Goal: Task Accomplishment & Management: Complete application form

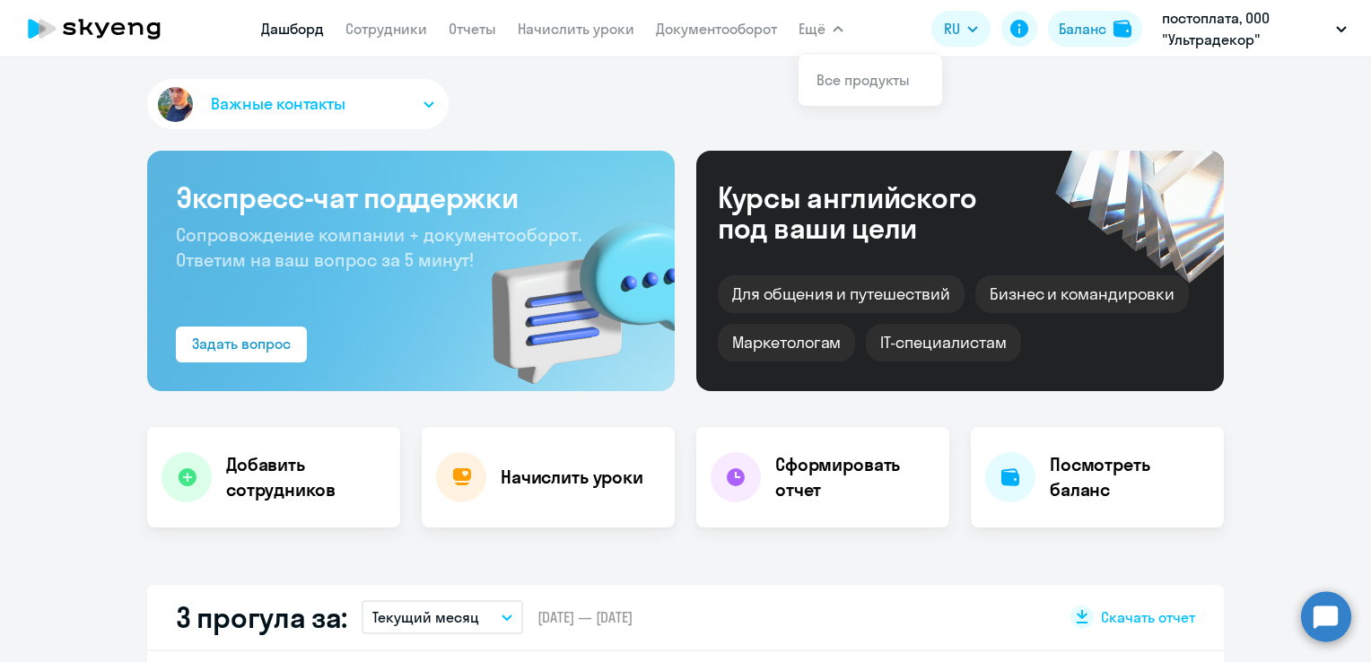
scroll to position [359, 0]
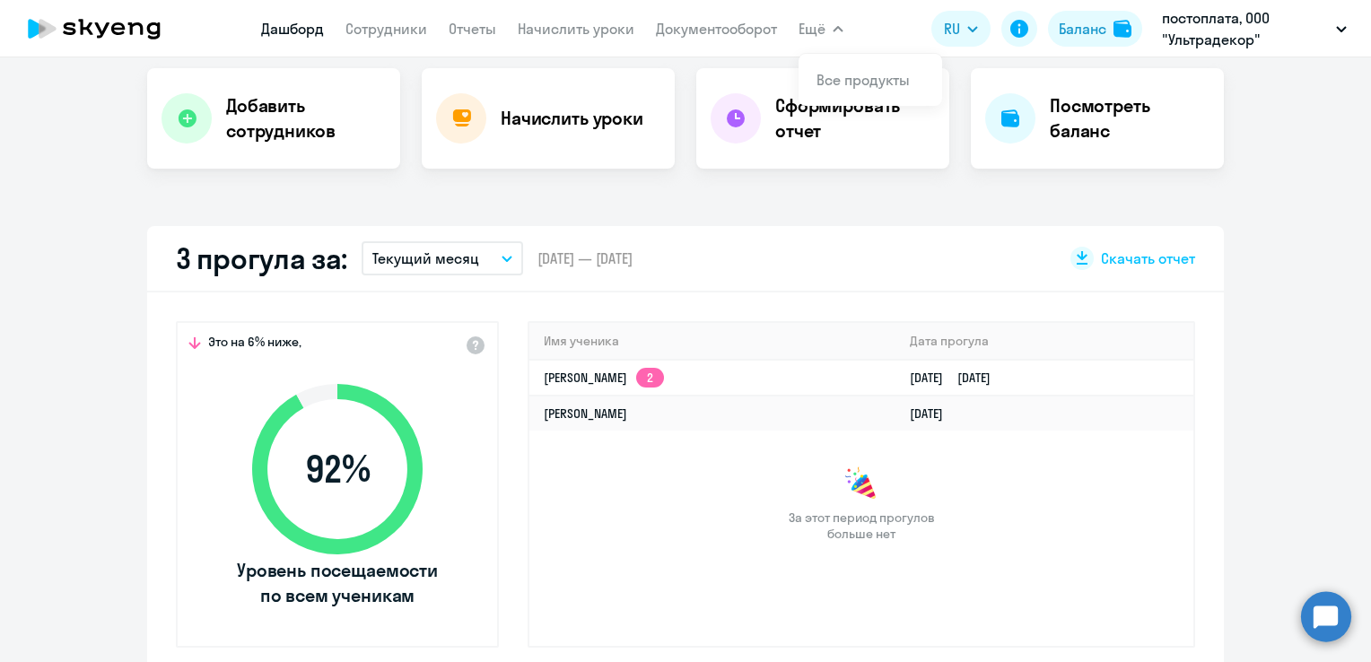
select select "30"
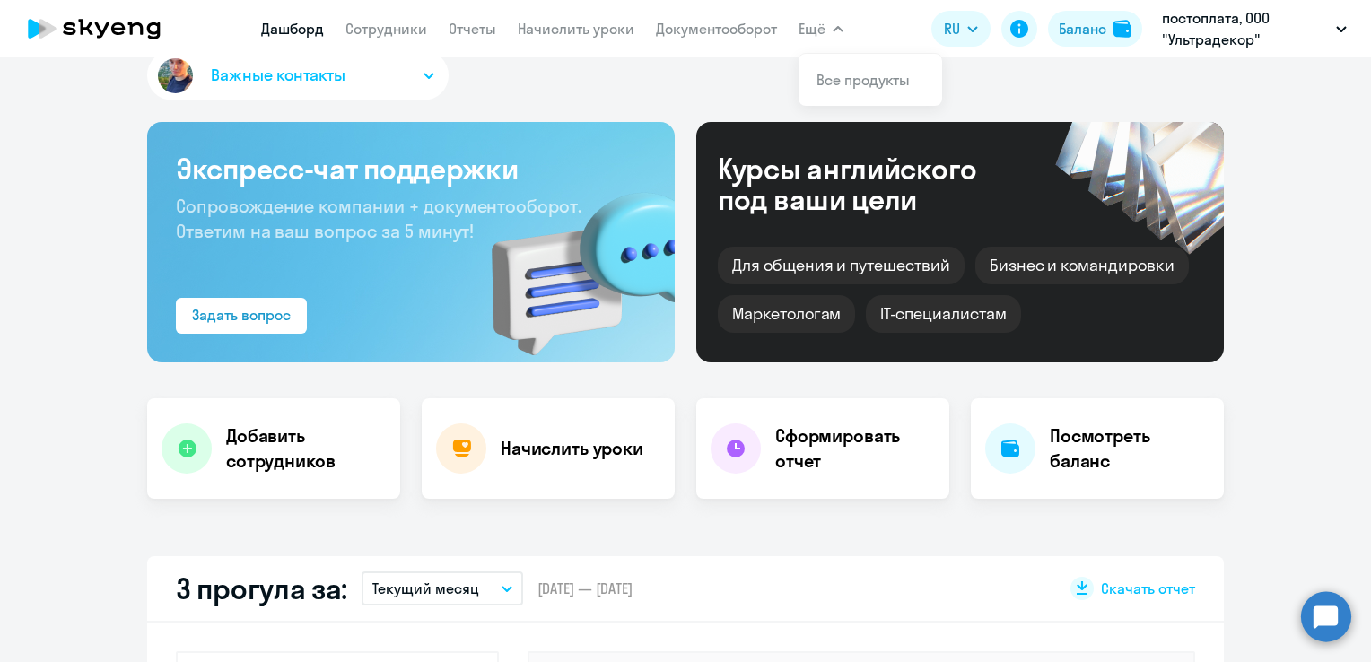
scroll to position [0, 0]
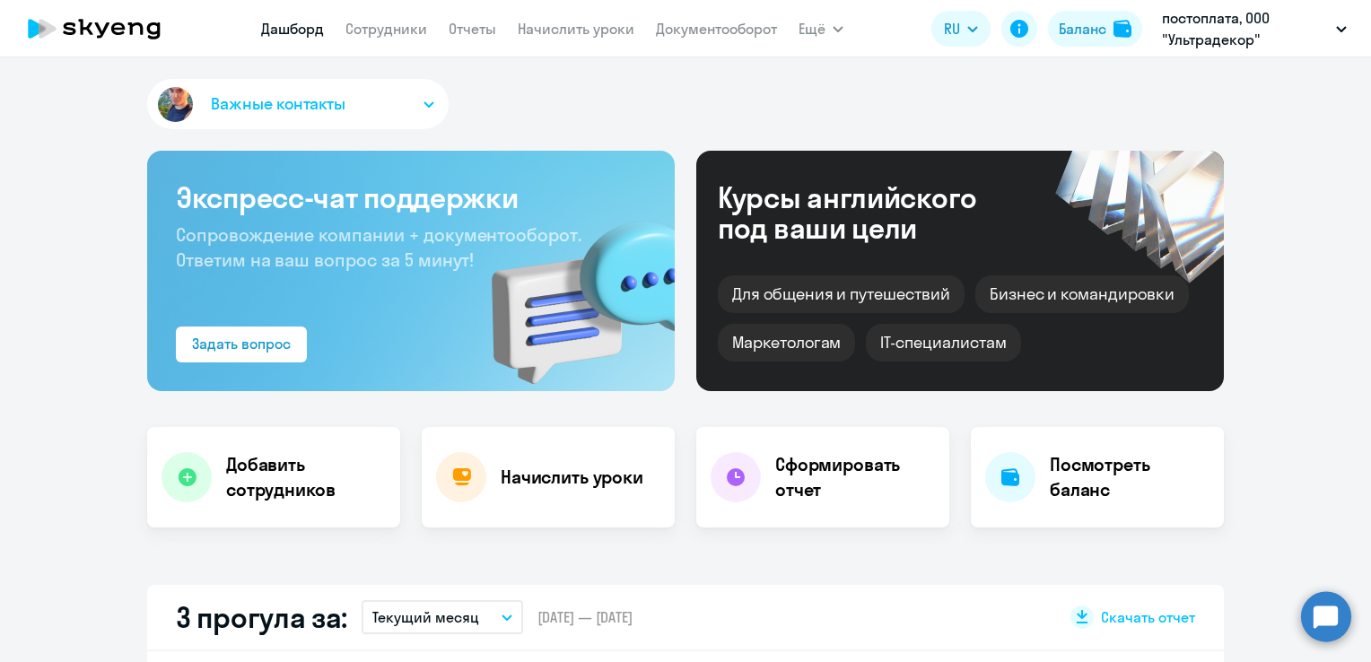
select select "30"
drag, startPoint x: 628, startPoint y: 76, endPoint x: 654, endPoint y: 81, distance: 26.4
click at [632, 77] on div "Важные контакты Экспресс-чат поддержки Сопровождение компании + документооборот…" at bounding box center [685, 359] width 1371 height 605
click at [400, 24] on link "Сотрудники" at bounding box center [386, 29] width 82 height 18
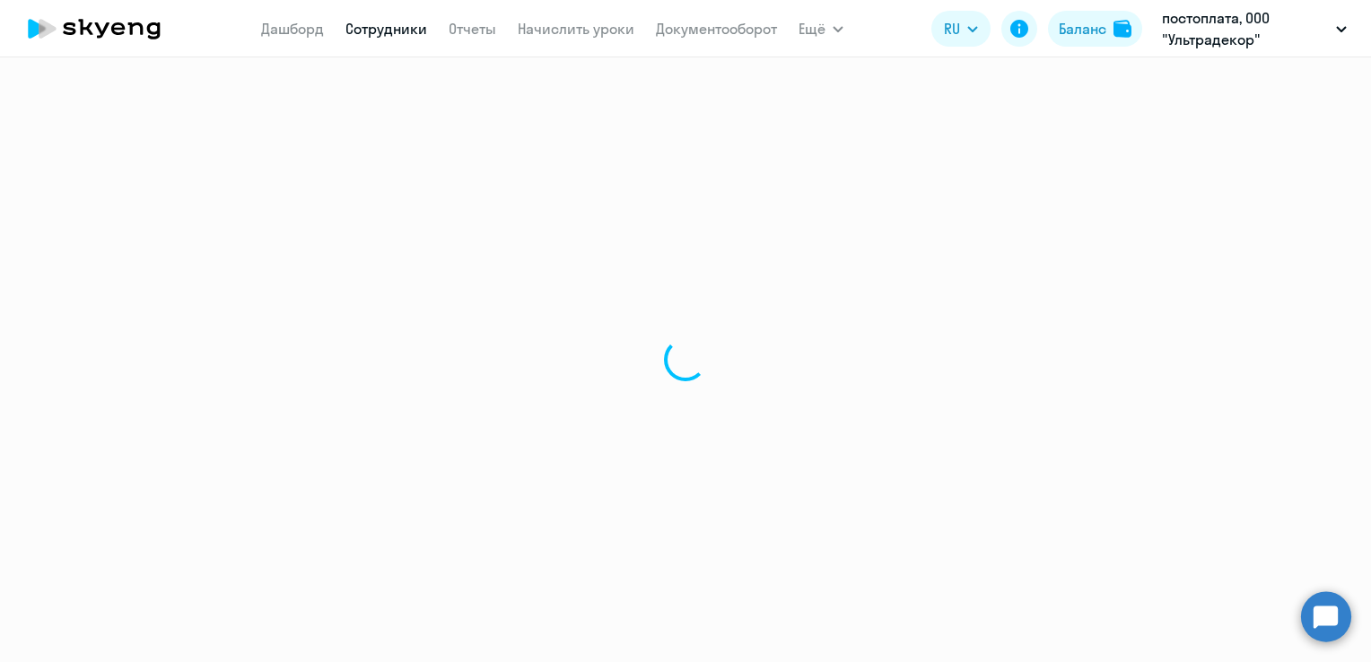
select select "30"
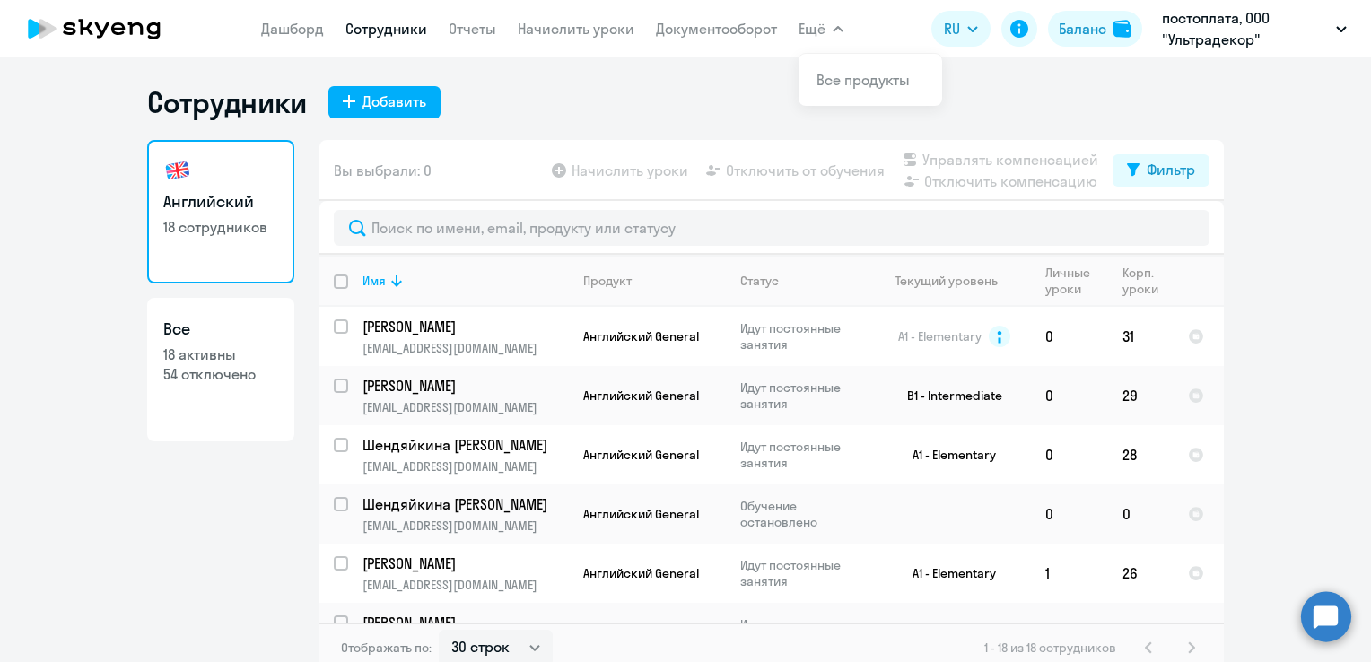
scroll to position [321, 0]
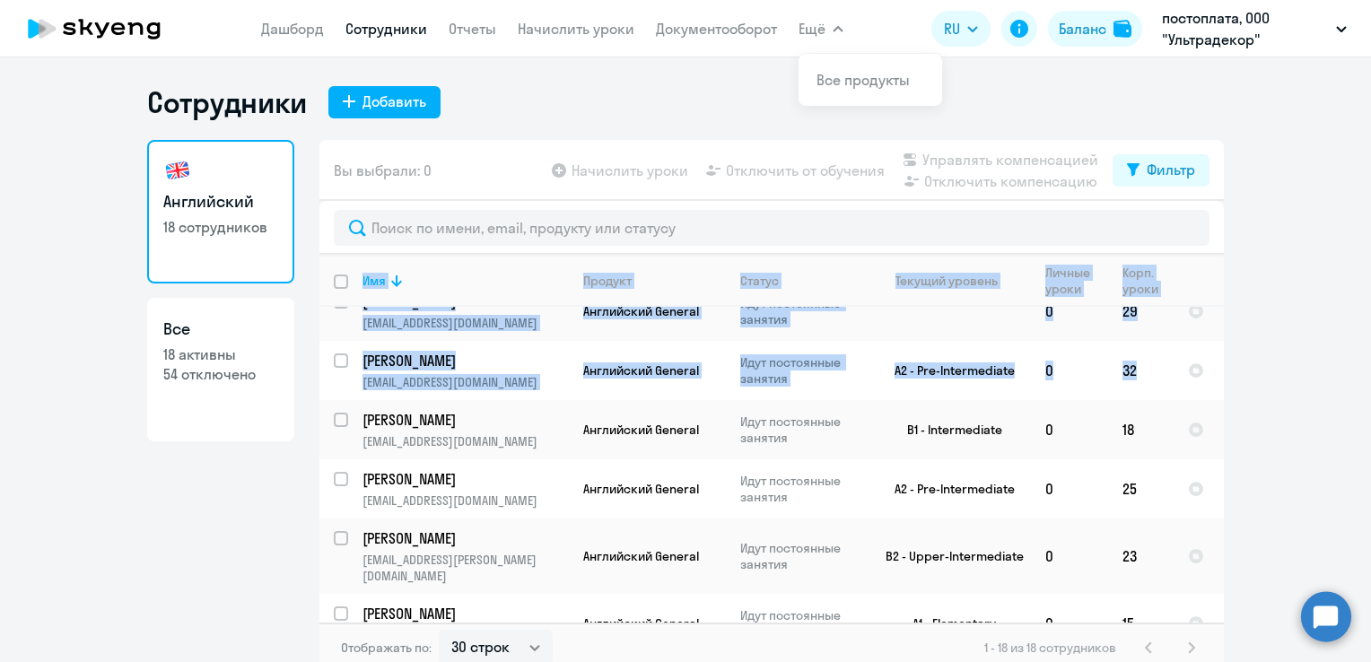
drag, startPoint x: 1193, startPoint y: 392, endPoint x: 1288, endPoint y: 404, distance: 95.8
click at [1288, 404] on ng-component "Сотрудники Добавить Английский 18 сотрудников Все 18 активны 54 отключено Вы вы…" at bounding box center [685, 378] width 1371 height 589
click at [1296, 404] on ng-component "Сотрудники Добавить Английский 18 сотрудников Все 18 активны 54 отключено Вы вы…" at bounding box center [685, 378] width 1371 height 589
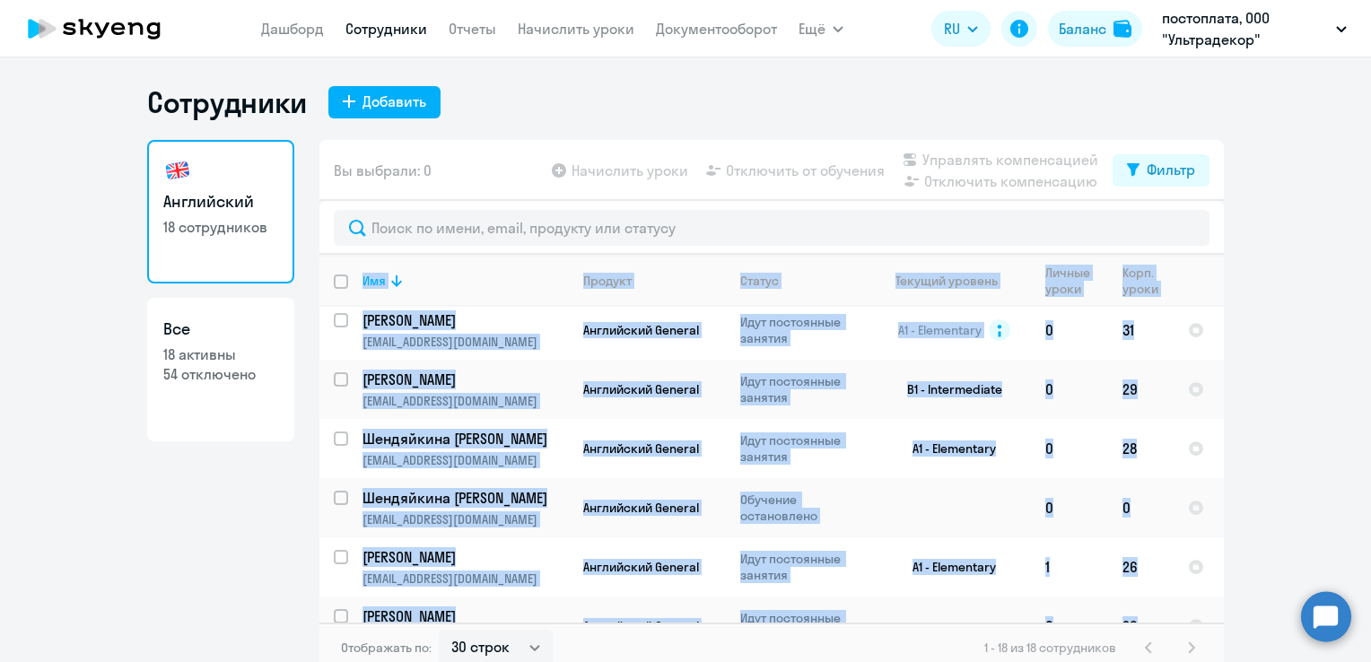
scroll to position [0, 0]
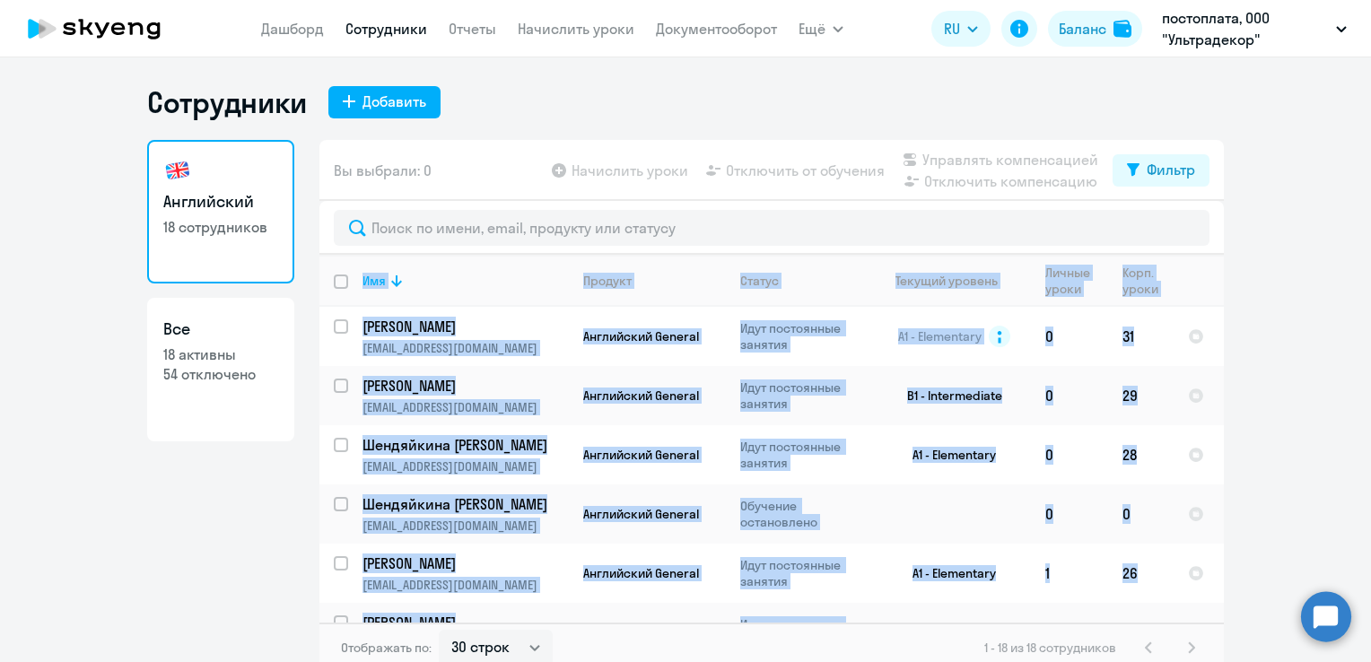
click at [1238, 304] on ng-component "Сотрудники Добавить Английский 18 сотрудников Все 18 активны 54 отключено Вы вы…" at bounding box center [685, 378] width 1371 height 589
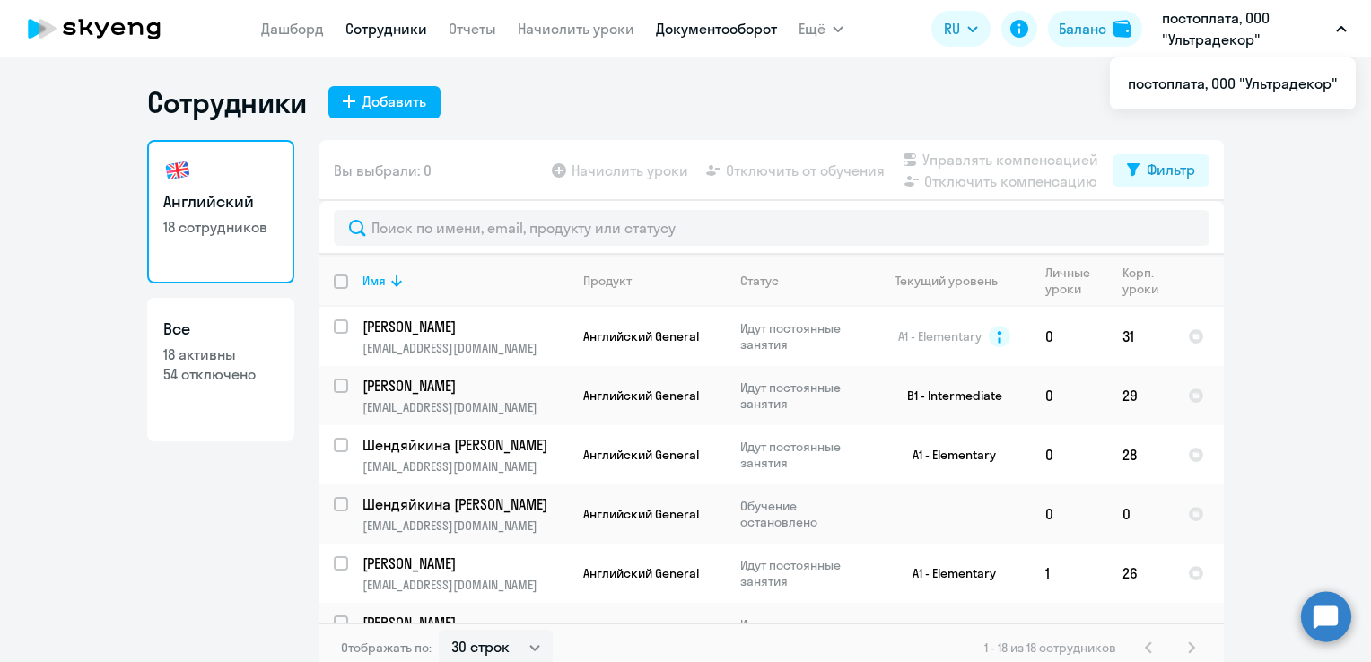
click at [689, 37] on link "Документооборот" at bounding box center [716, 29] width 121 height 18
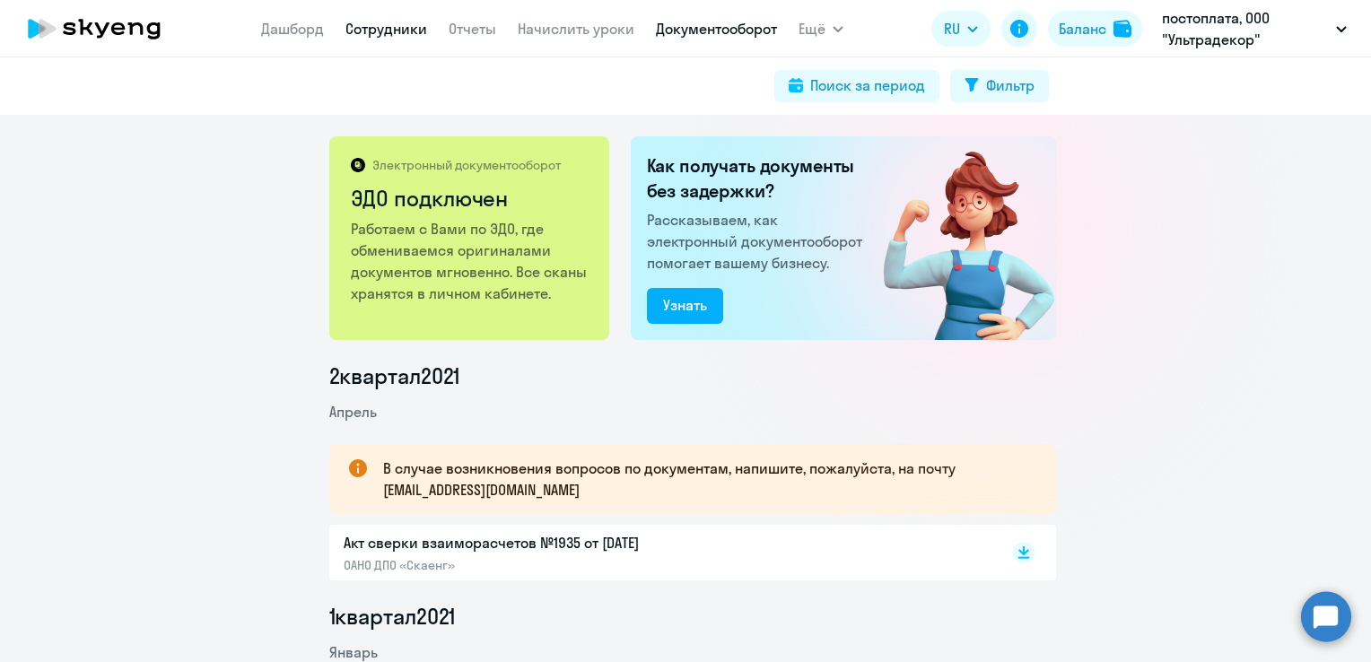
click at [400, 28] on link "Сотрудники" at bounding box center [386, 29] width 82 height 18
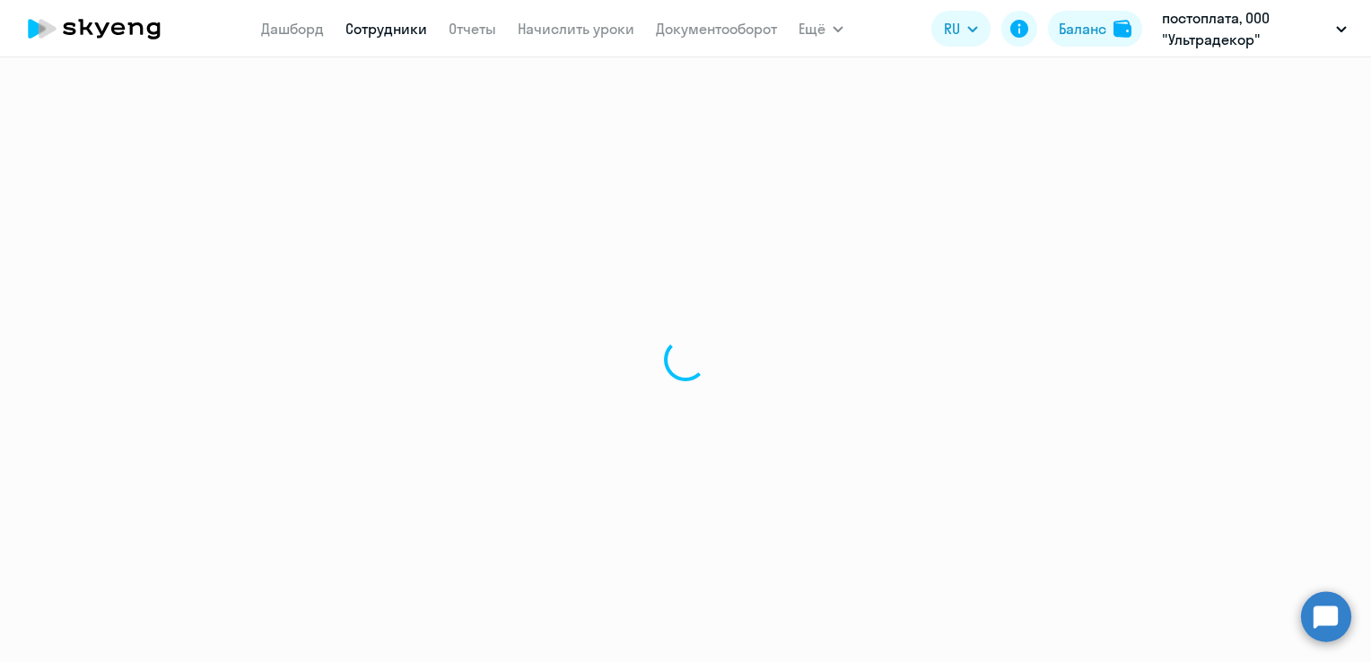
select select "30"
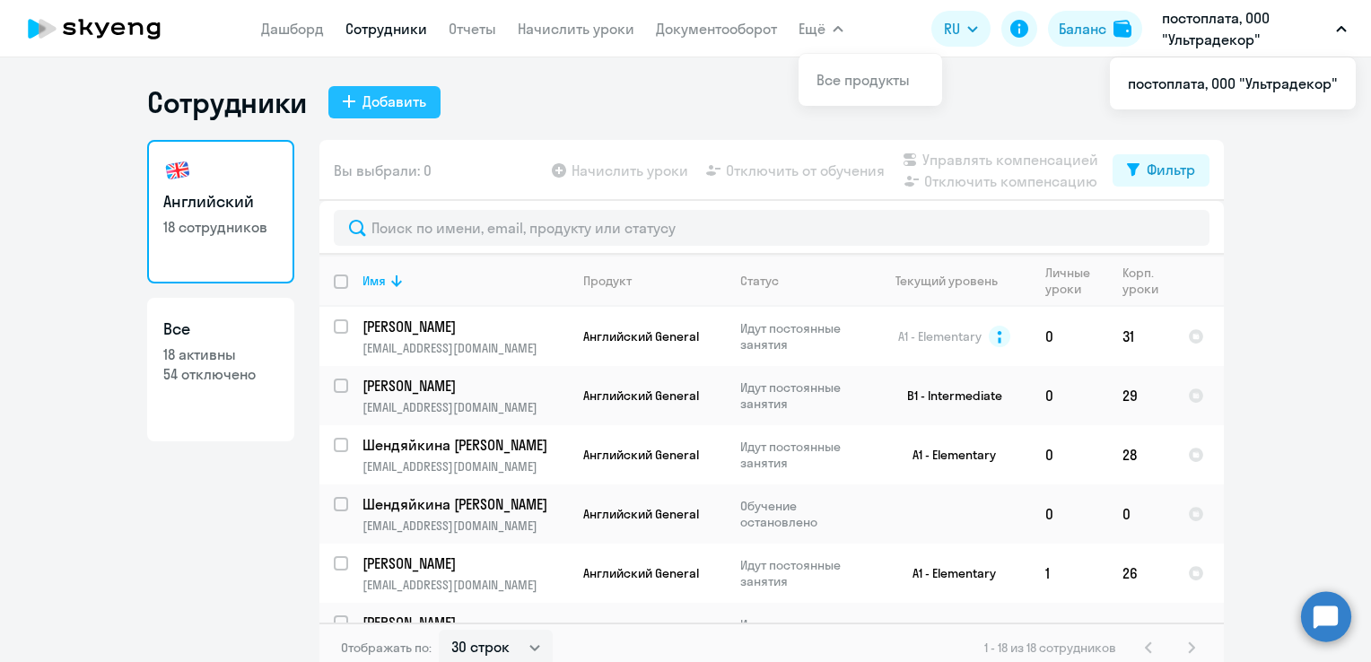
click at [432, 100] on button "Добавить" at bounding box center [384, 102] width 112 height 32
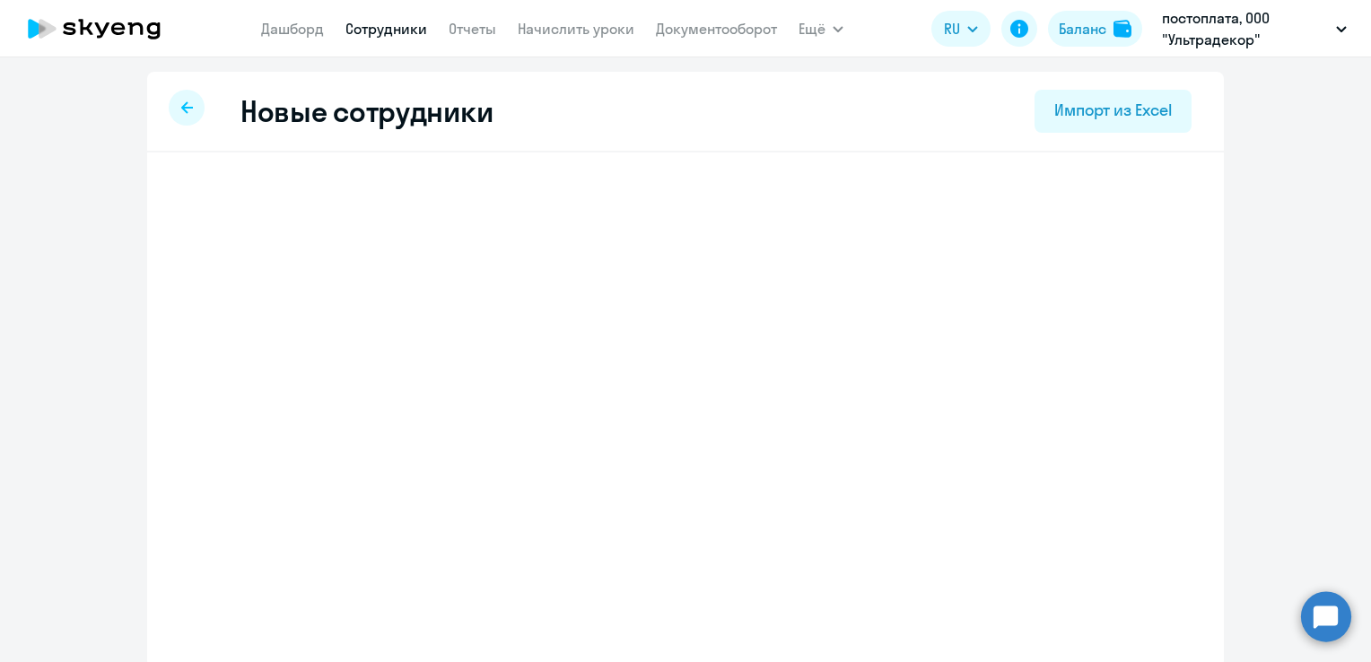
select select "english_adult_not_native_speaker"
select select "3"
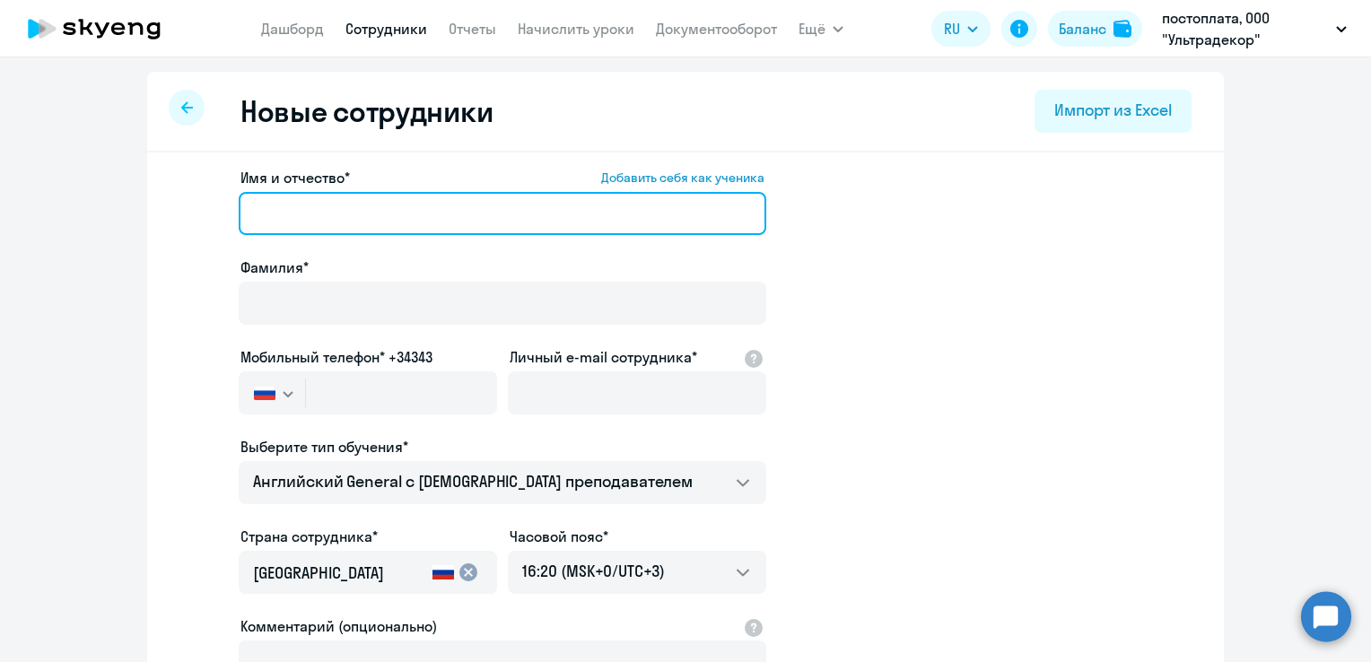
click at [396, 209] on input "Имя и отчество* Добавить себя как ученика" at bounding box center [503, 213] width 528 height 43
click at [698, 204] on input "Имя и отчество* Добавить себя как ученика" at bounding box center [503, 213] width 528 height 43
type input "V"
type input "М"
type input "[PERSON_NAME]"
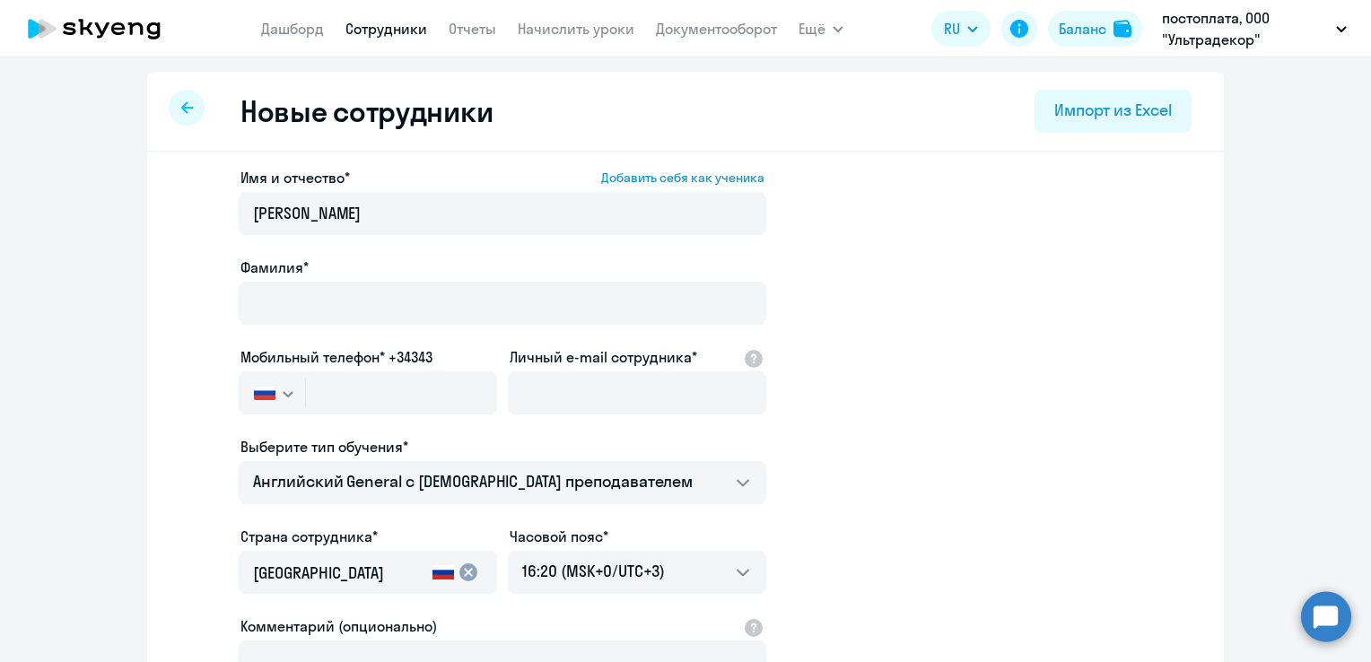
click at [817, 260] on app-new-student-form "Имя и отчество* Добавить себя как ученика [PERSON_NAME]* Мобильный телефон* +34…" at bounding box center [685, 487] width 1019 height 640
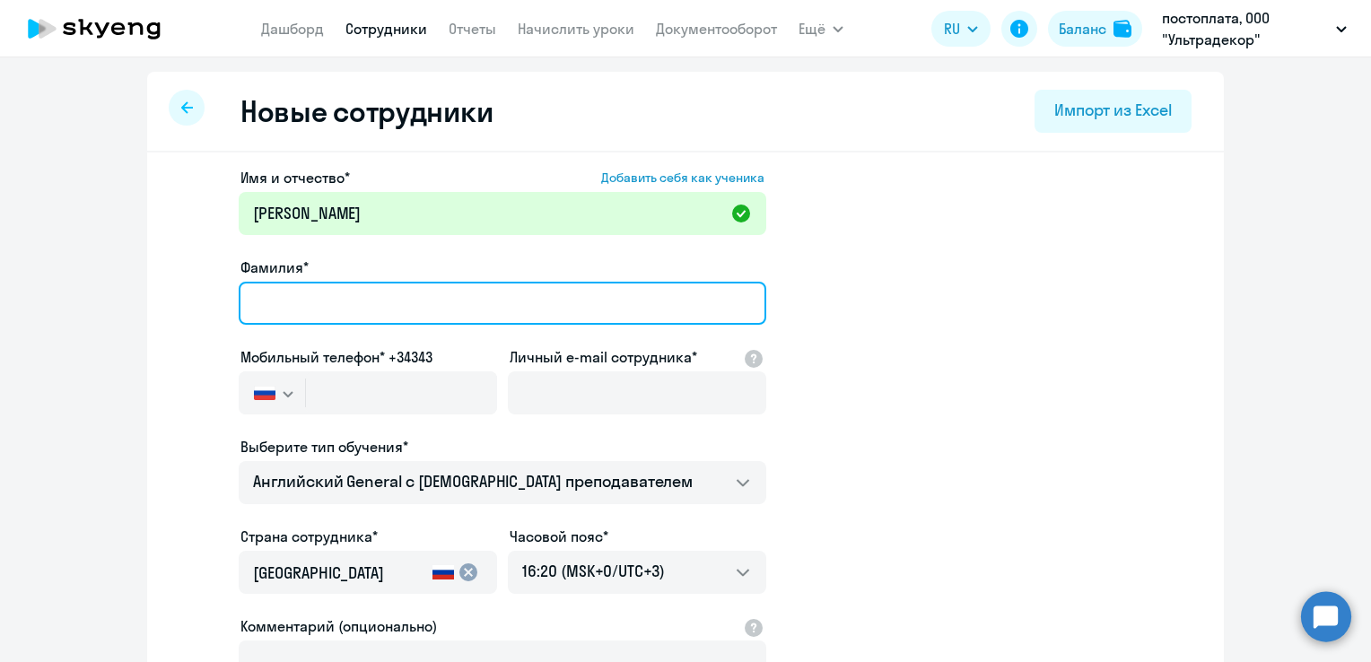
click at [520, 282] on input "Фамилия*" at bounding box center [503, 303] width 528 height 43
type input "[PERSON_NAME]"
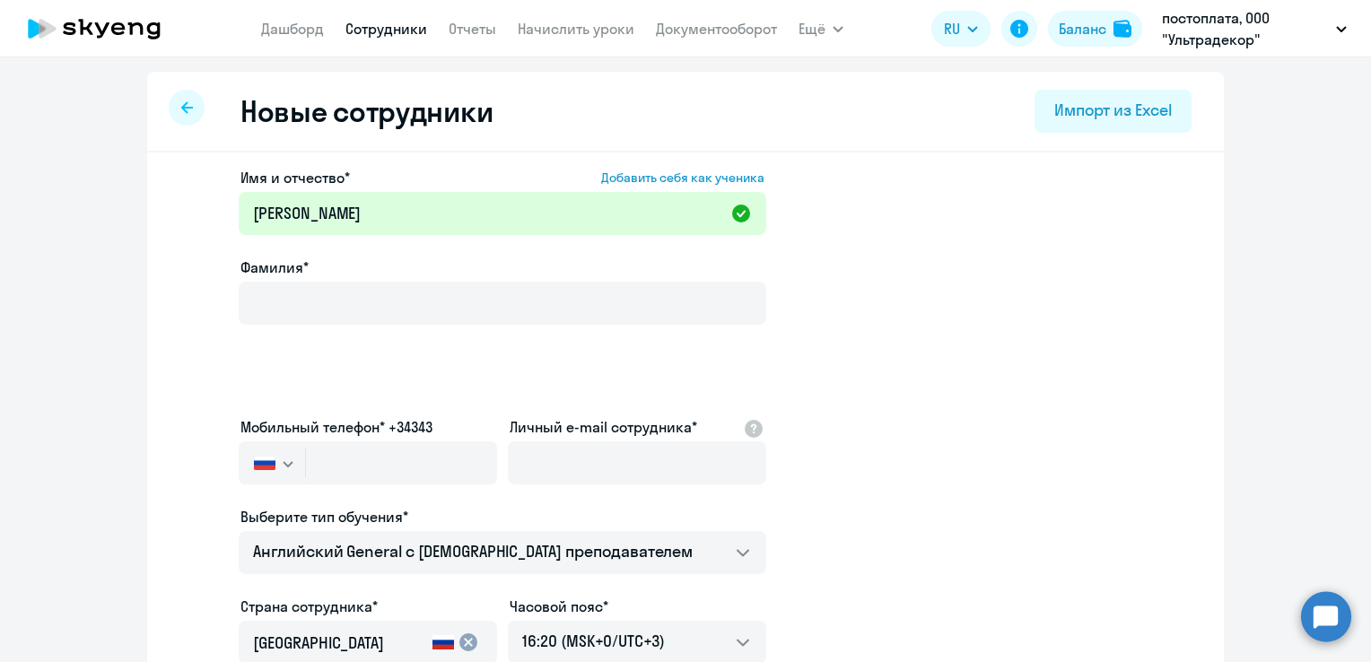
drag, startPoint x: 438, startPoint y: 251, endPoint x: 422, endPoint y: 230, distance: 26.9
click at [436, 249] on div "Имя и отчество* Добавить себя как ученика [PERSON_NAME]* Мобильный телефон* +34…" at bounding box center [503, 522] width 528 height 710
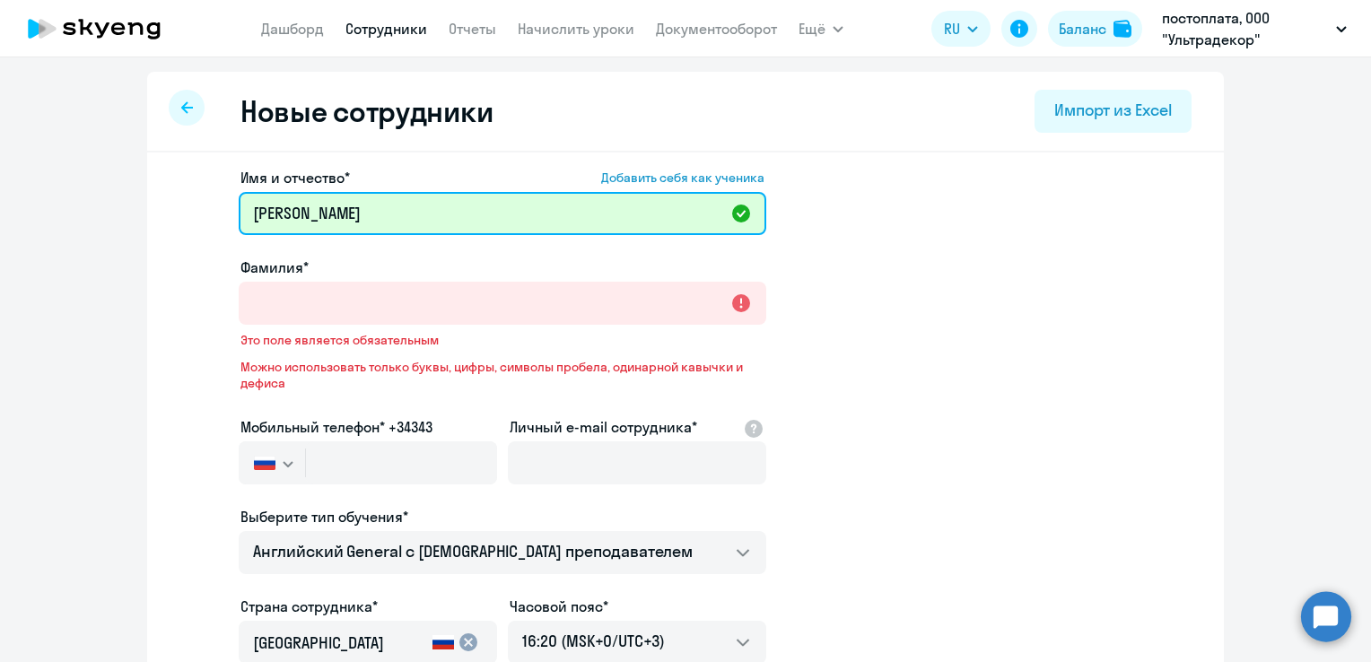
click at [419, 225] on input "[PERSON_NAME]" at bounding box center [503, 213] width 528 height 43
drag, startPoint x: 406, startPoint y: 218, endPoint x: 322, endPoint y: 222, distance: 83.5
click at [322, 222] on input "[PERSON_NAME]" at bounding box center [503, 213] width 528 height 43
type input "[PERSON_NAME]"
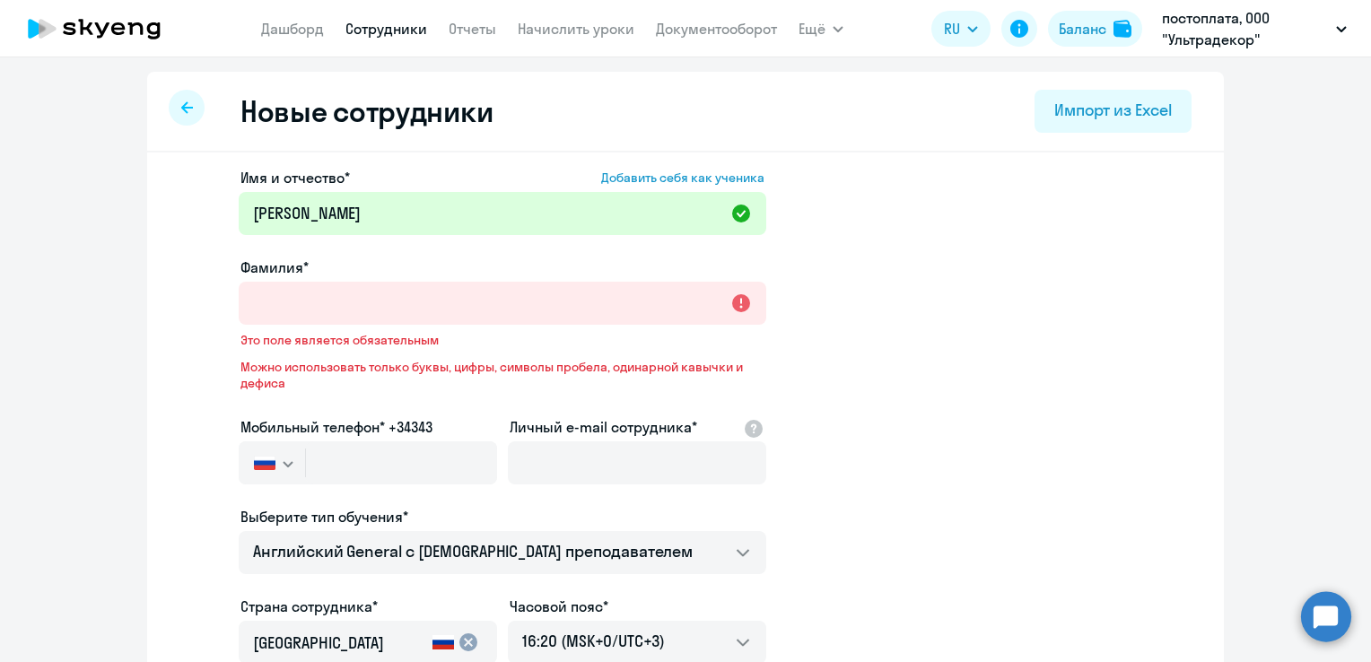
click at [360, 326] on div at bounding box center [503, 328] width 528 height 7
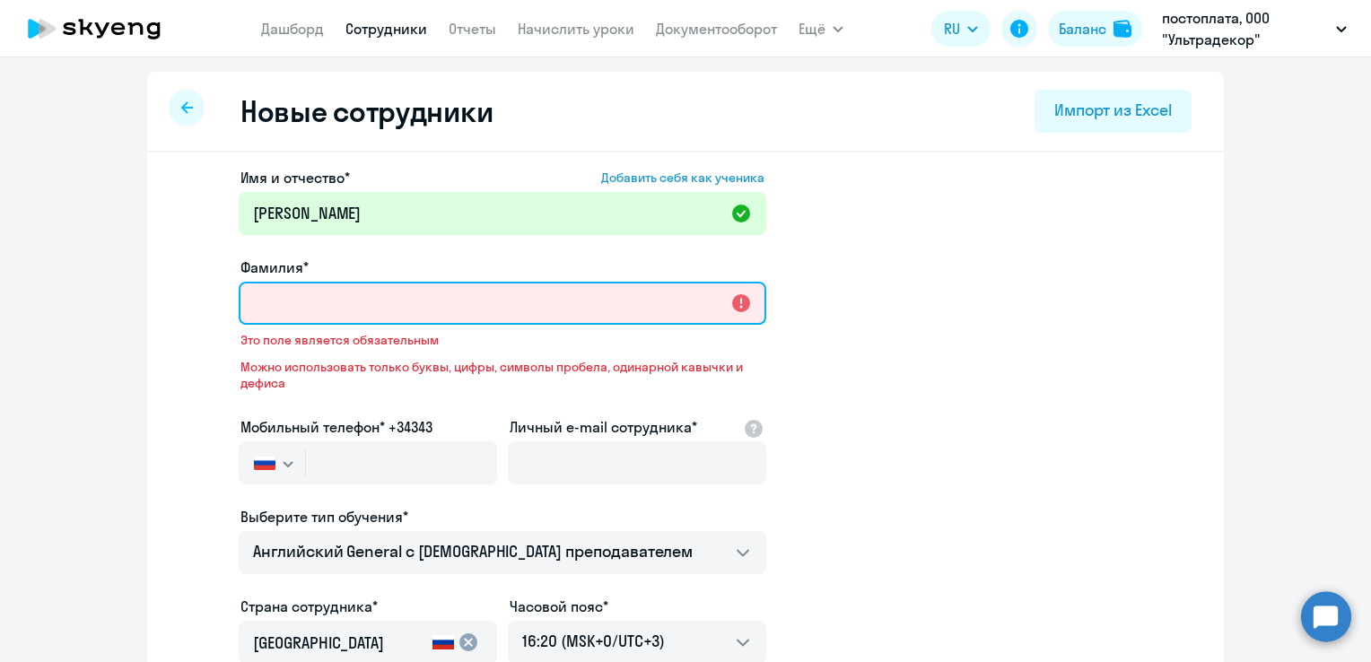
click at [358, 300] on input "Фамилия*" at bounding box center [503, 303] width 528 height 43
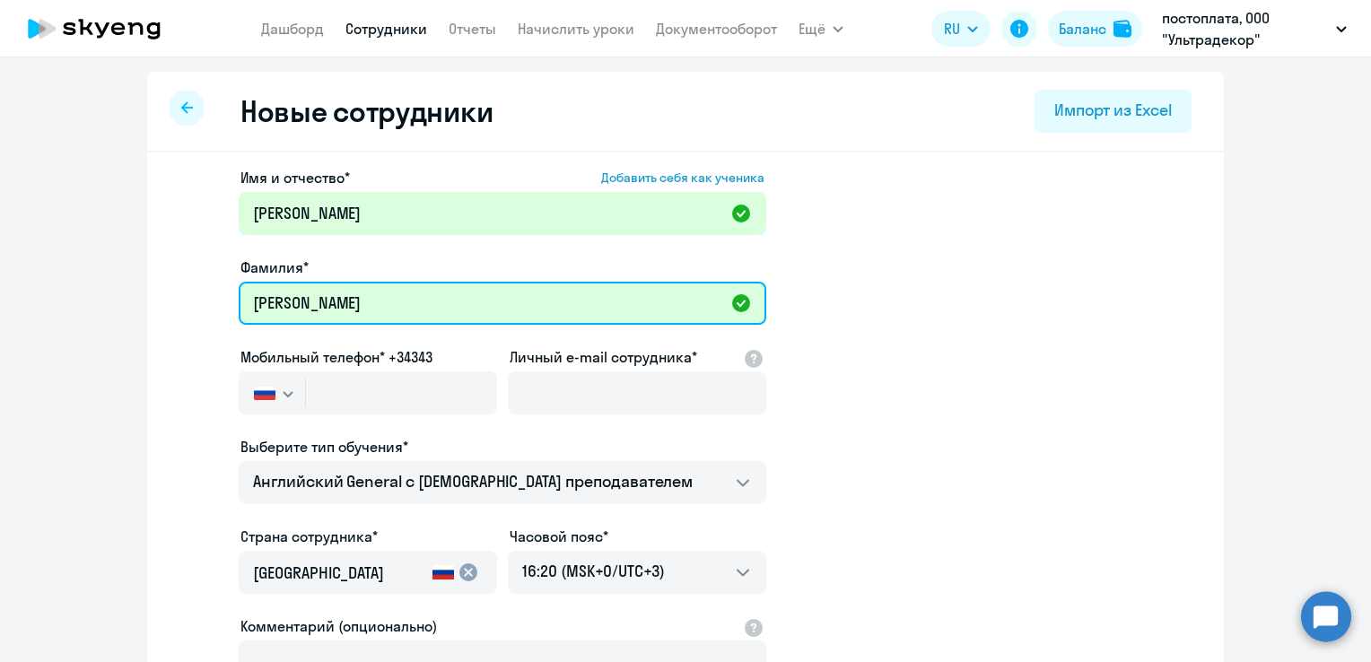
type input "[PERSON_NAME]"
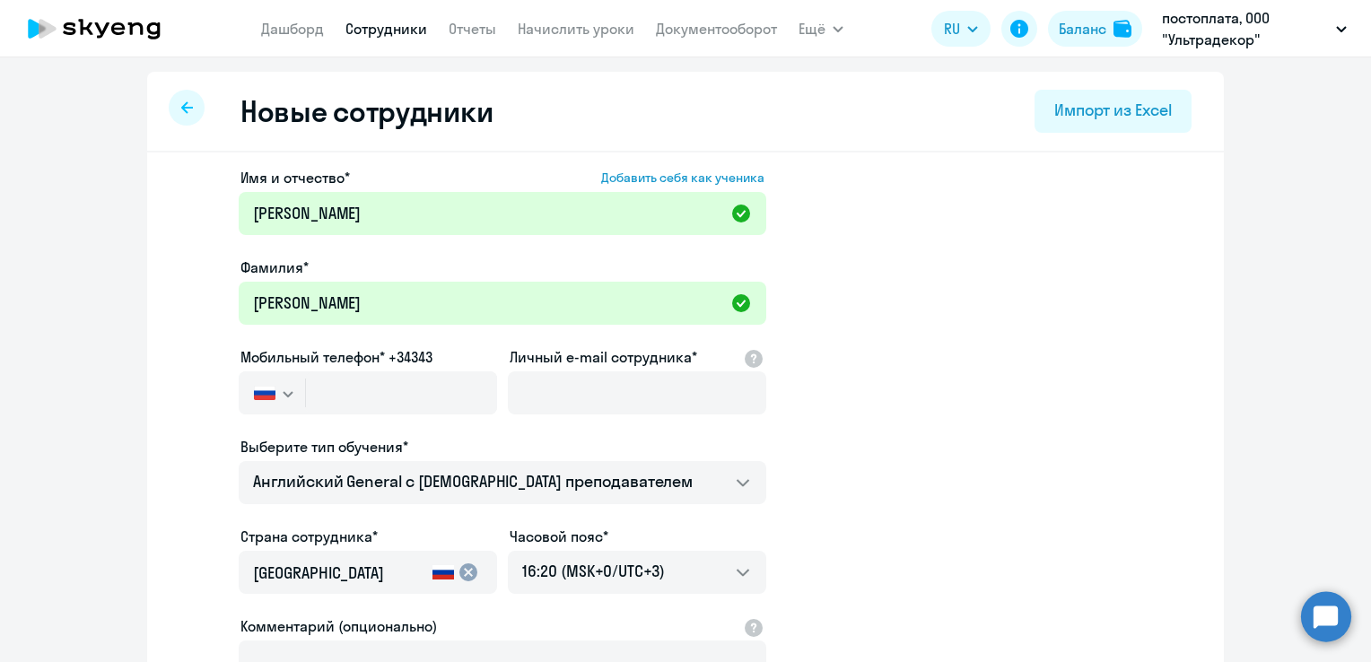
click at [832, 293] on app-new-student-form "Имя и отчество* Добавить себя как ученика [PERSON_NAME]* [PERSON_NAME] Мобильны…" at bounding box center [685, 487] width 1019 height 640
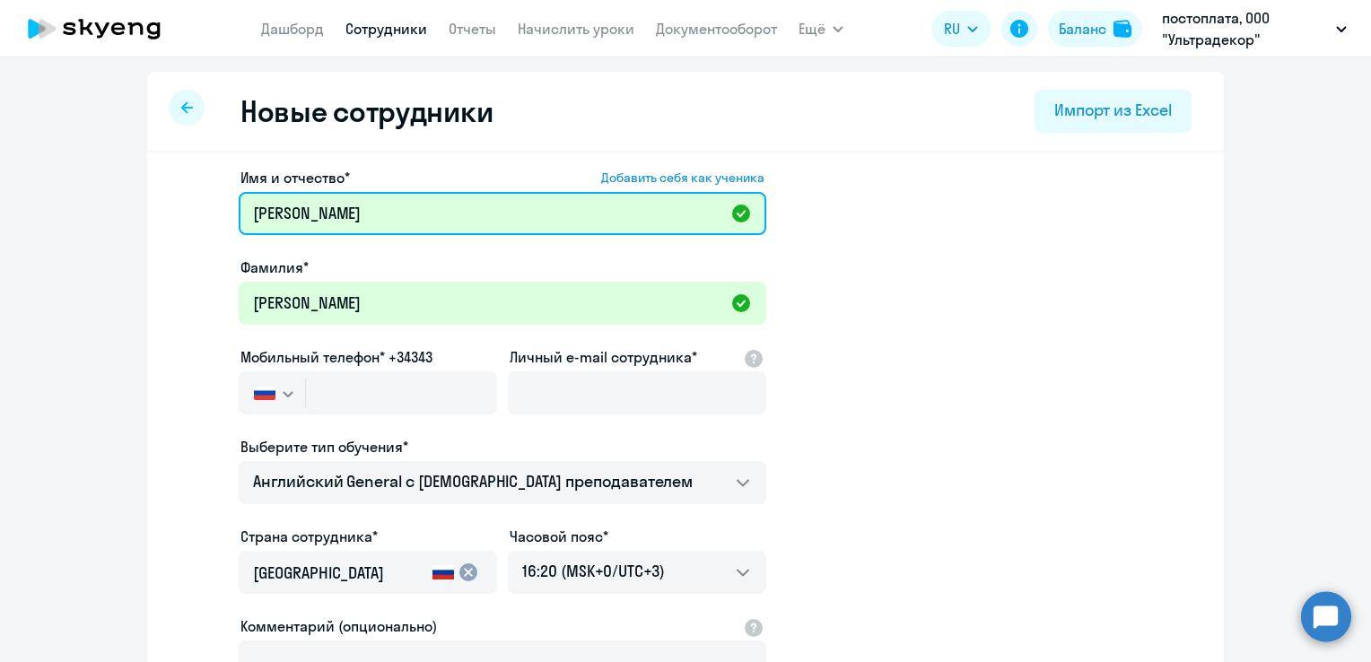
drag, startPoint x: 237, startPoint y: 209, endPoint x: 314, endPoint y: 205, distance: 77.2
click at [314, 205] on input "[PERSON_NAME]" at bounding box center [503, 213] width 528 height 43
click at [398, 205] on input "[PERSON_NAME]" at bounding box center [503, 213] width 528 height 43
click at [419, 215] on input "[PERSON_NAME]" at bounding box center [503, 213] width 528 height 43
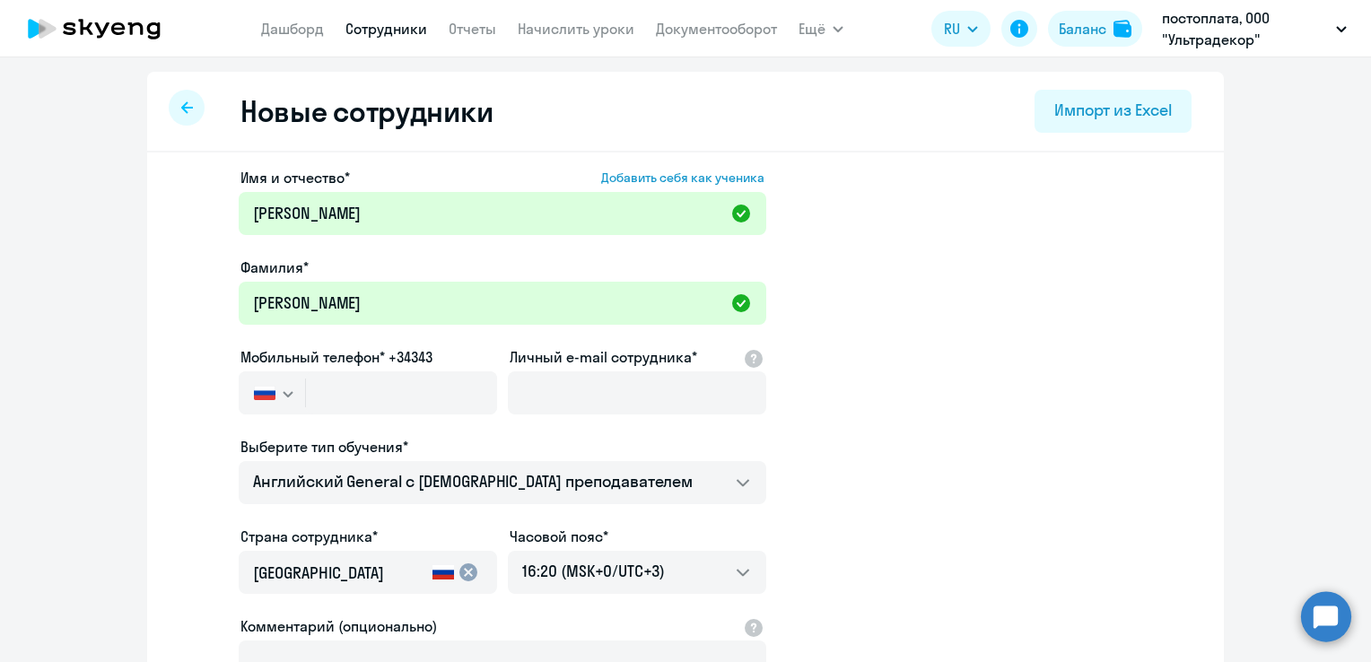
click at [998, 303] on app-new-student-form "Имя и отчество* Добавить себя как ученика [PERSON_NAME]* [PERSON_NAME] Мобильны…" at bounding box center [685, 487] width 1019 height 640
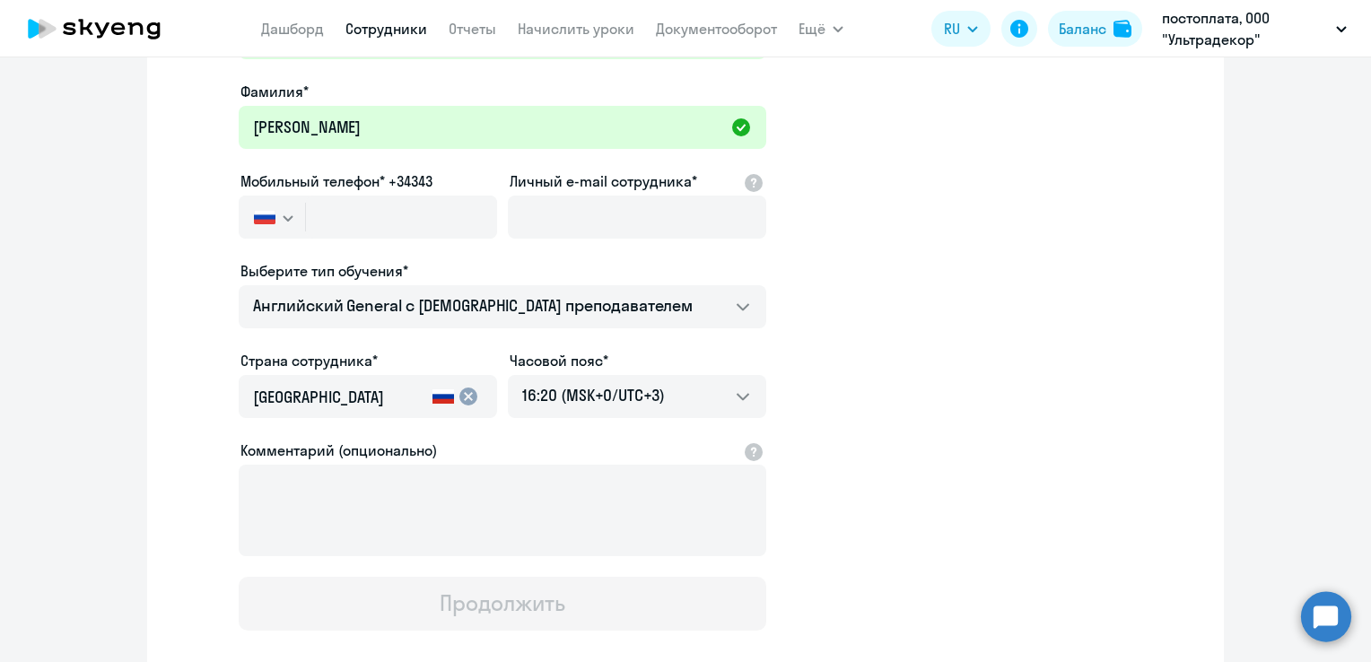
scroll to position [179, 0]
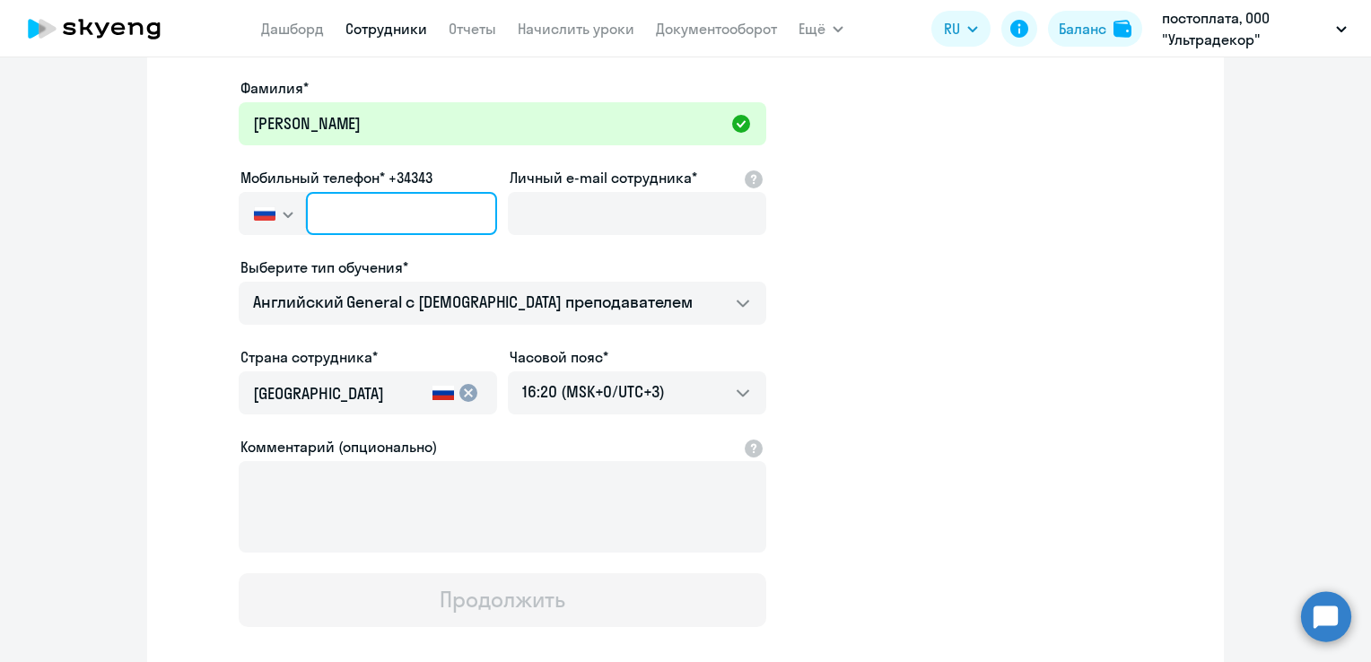
click at [418, 231] on input "text" at bounding box center [401, 213] width 191 height 43
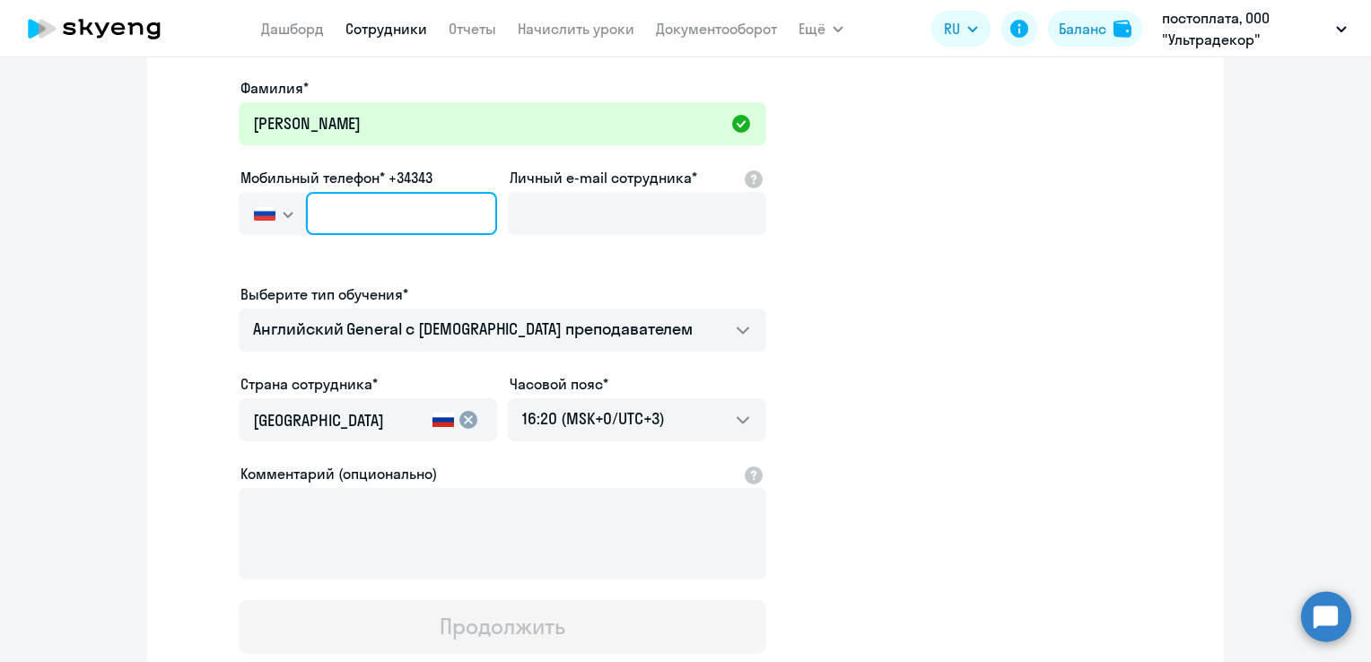
type input "+7 8"
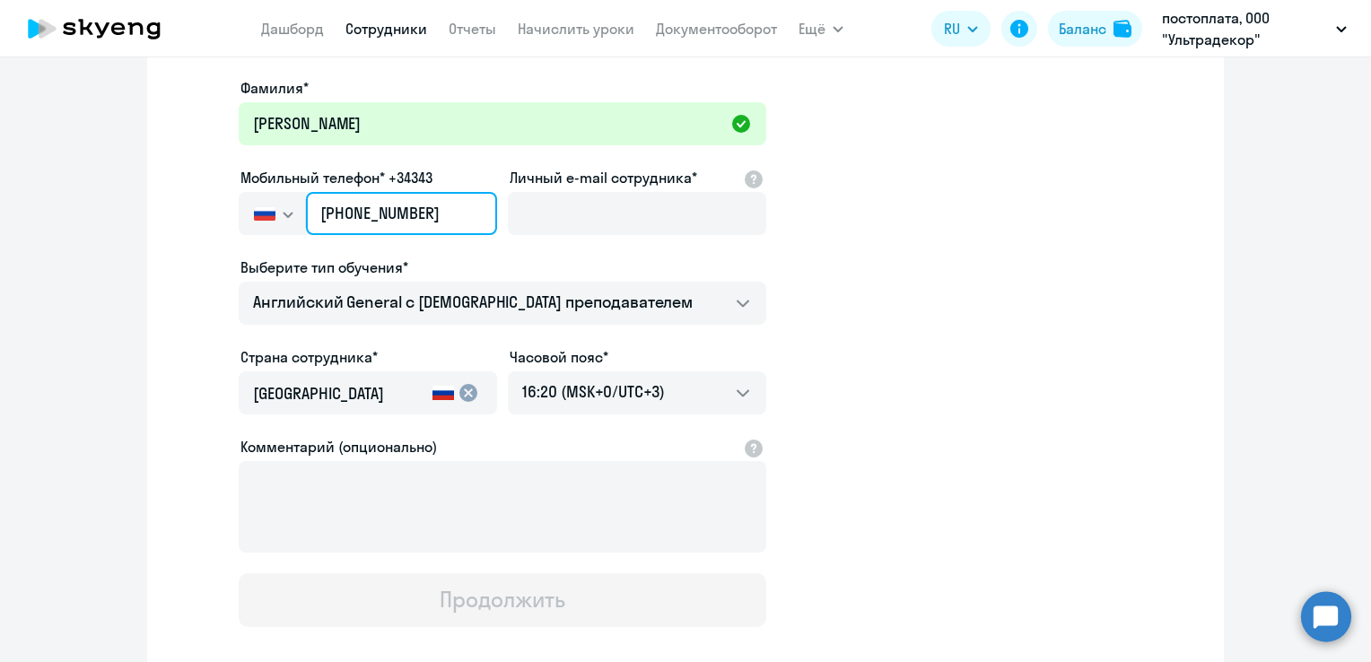
type input "[PHONE_NUMBER]"
click at [879, 217] on app-new-student-form "Имя и отчество* Добавить себя как ученика [PERSON_NAME]* [PERSON_NAME] Мобильны…" at bounding box center [685, 307] width 1019 height 640
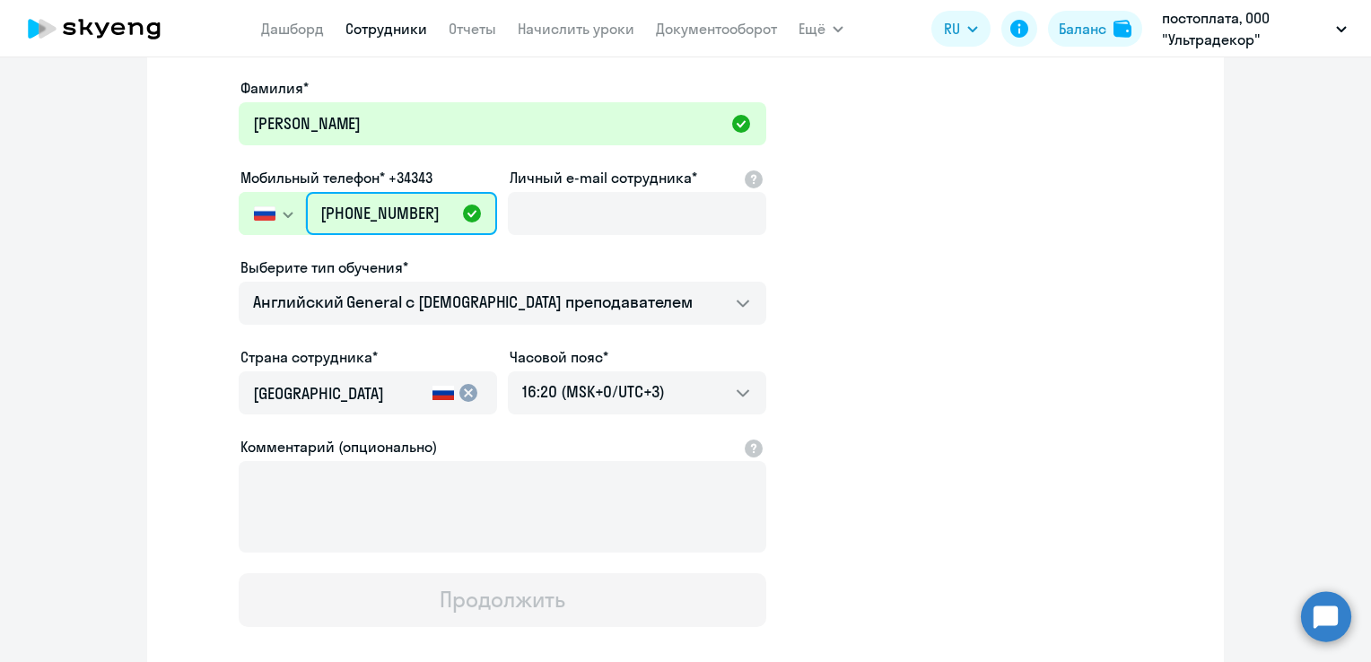
drag, startPoint x: 331, startPoint y: 211, endPoint x: 434, endPoint y: 214, distance: 103.2
click at [434, 214] on input "[PHONE_NUMBER]" at bounding box center [401, 213] width 191 height 43
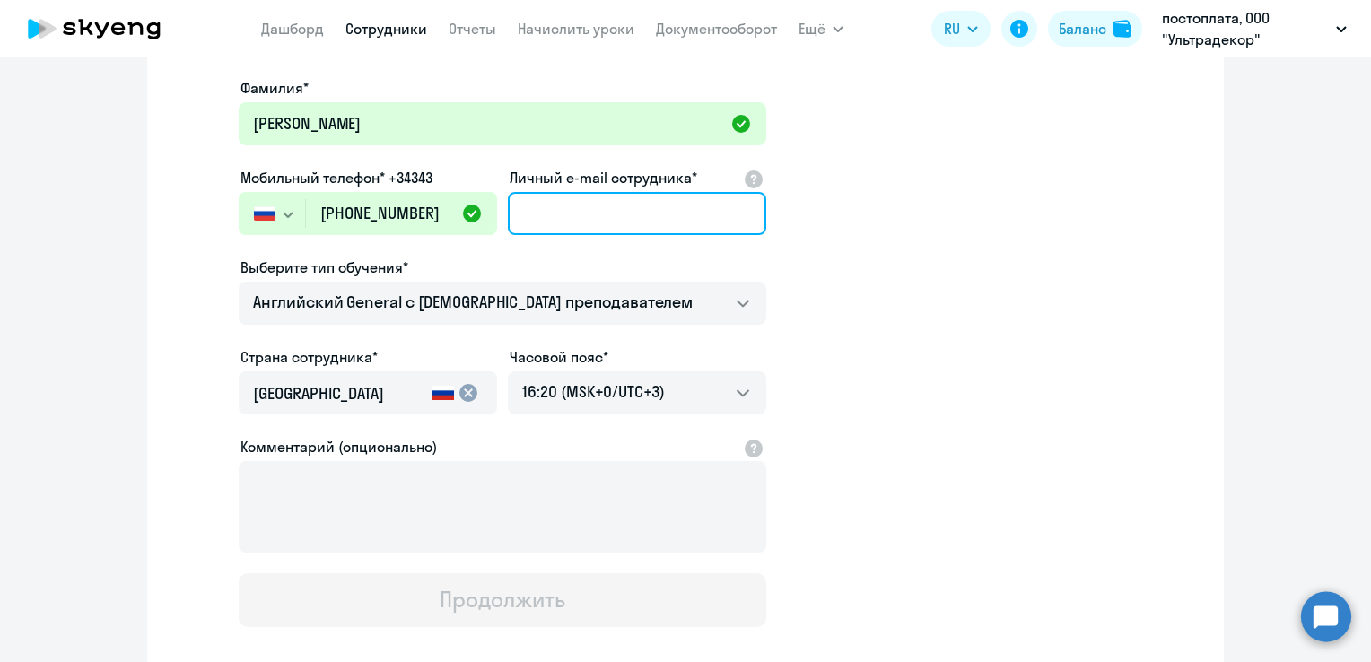
click at [592, 212] on input "Личный e-mail сотрудника*" at bounding box center [637, 213] width 258 height 43
type input "м"
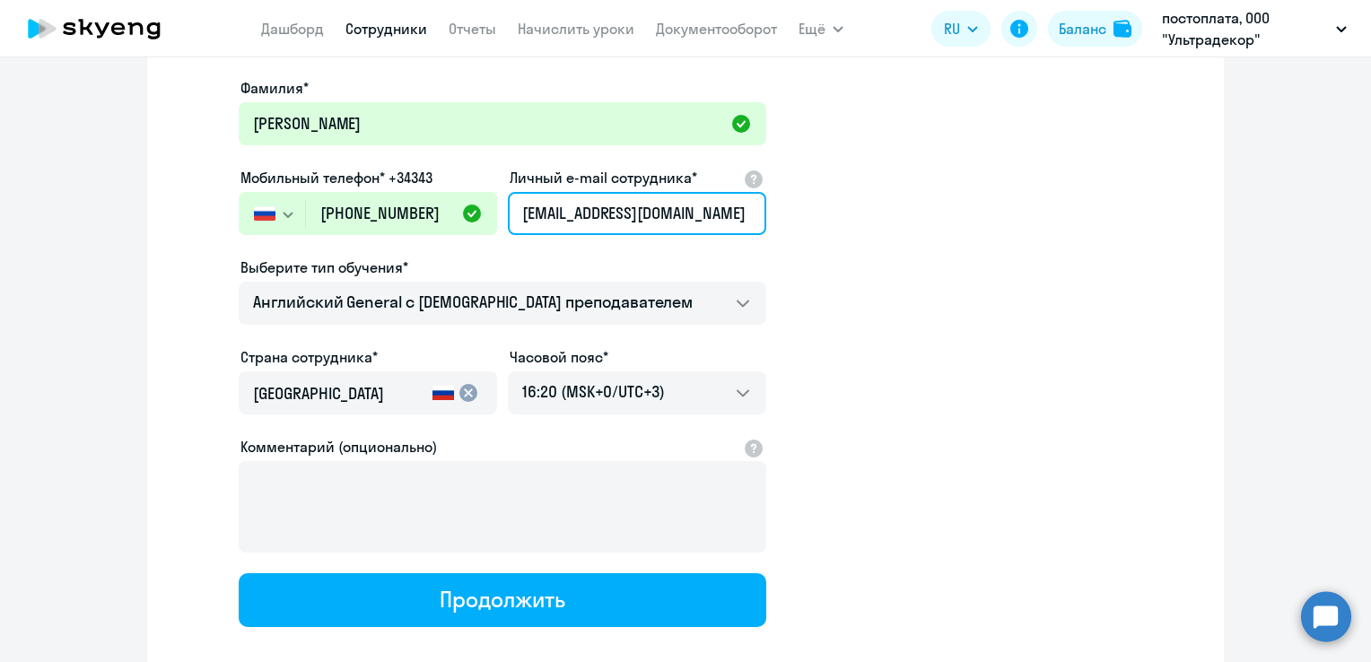
type input "[EMAIL_ADDRESS][DOMAIN_NAME]"
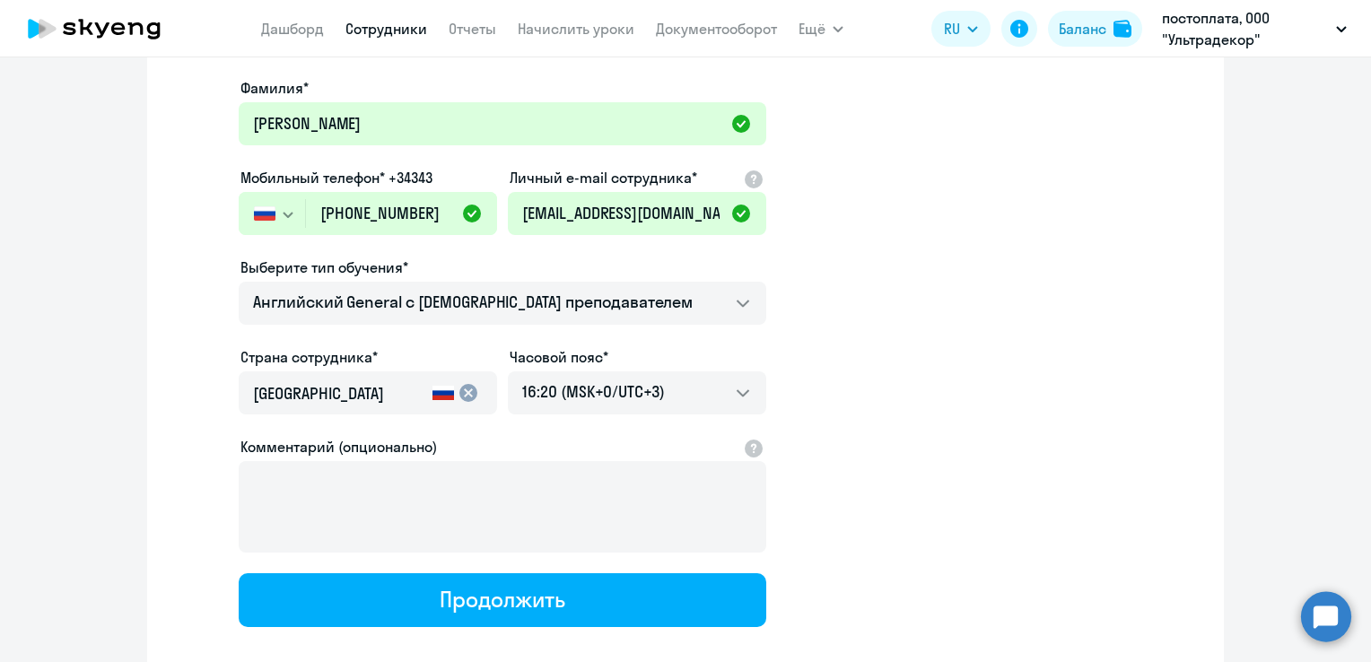
click at [786, 189] on app-new-student-form "Имя и отчество* Добавить себя как ученика [PERSON_NAME]* [PERSON_NAME] Мобильны…" at bounding box center [685, 307] width 1019 height 640
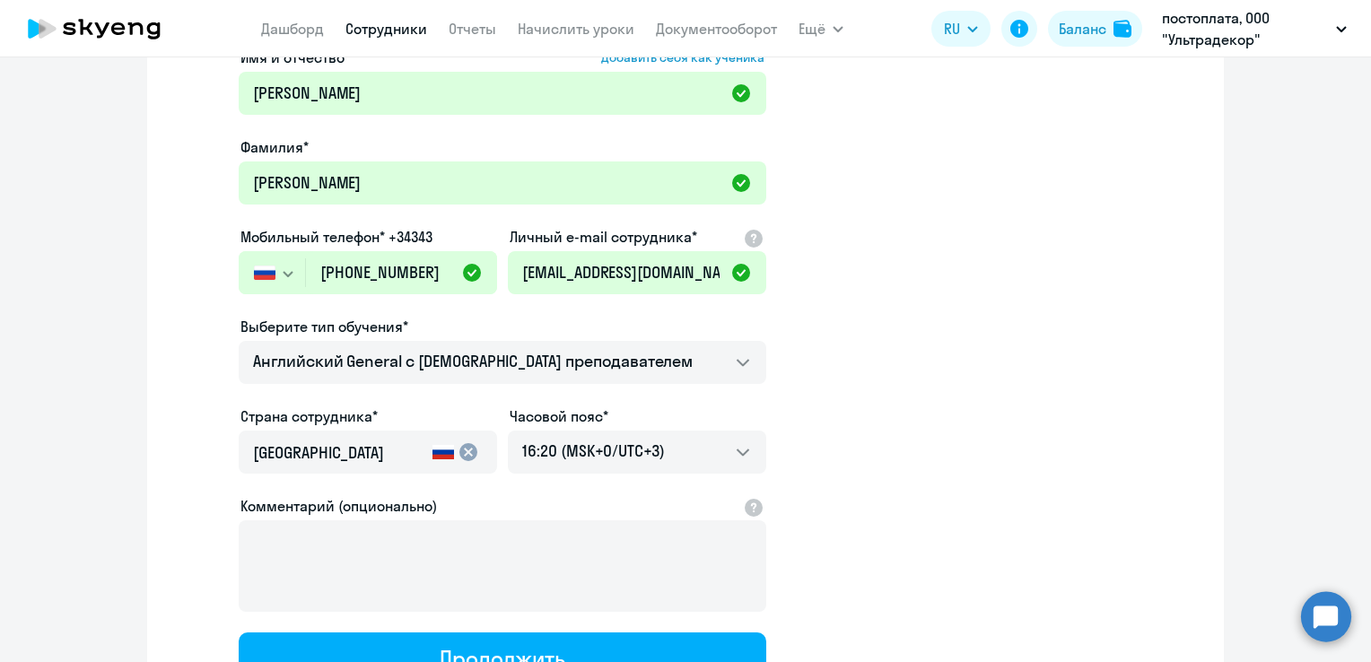
scroll to position [90, 0]
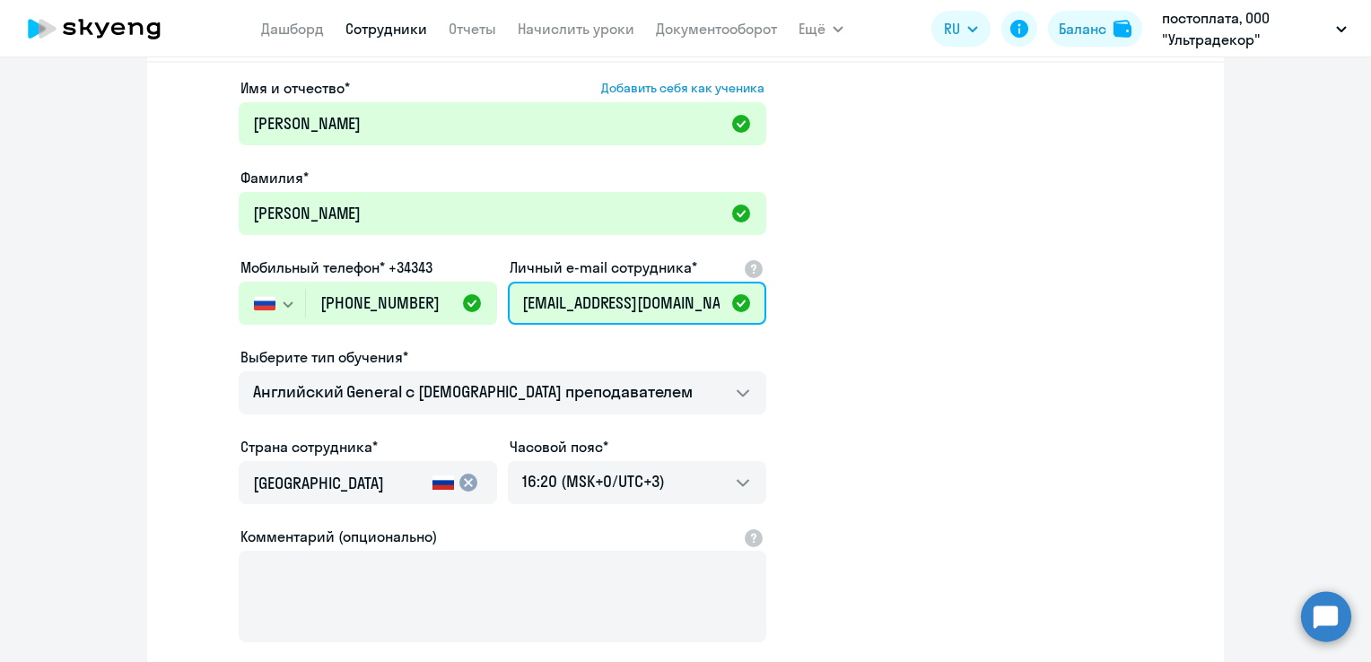
click at [592, 302] on input "[EMAIL_ADDRESS][DOMAIN_NAME]" at bounding box center [637, 303] width 258 height 43
click at [944, 280] on app-new-student-form "Имя и отчество* Добавить себя как ученика [PERSON_NAME]* [PERSON_NAME] Мобильны…" at bounding box center [685, 397] width 1019 height 640
click at [894, 245] on app-new-student-form "Имя и отчество* Добавить себя как ученика [PERSON_NAME]* [PERSON_NAME] Мобильны…" at bounding box center [685, 397] width 1019 height 640
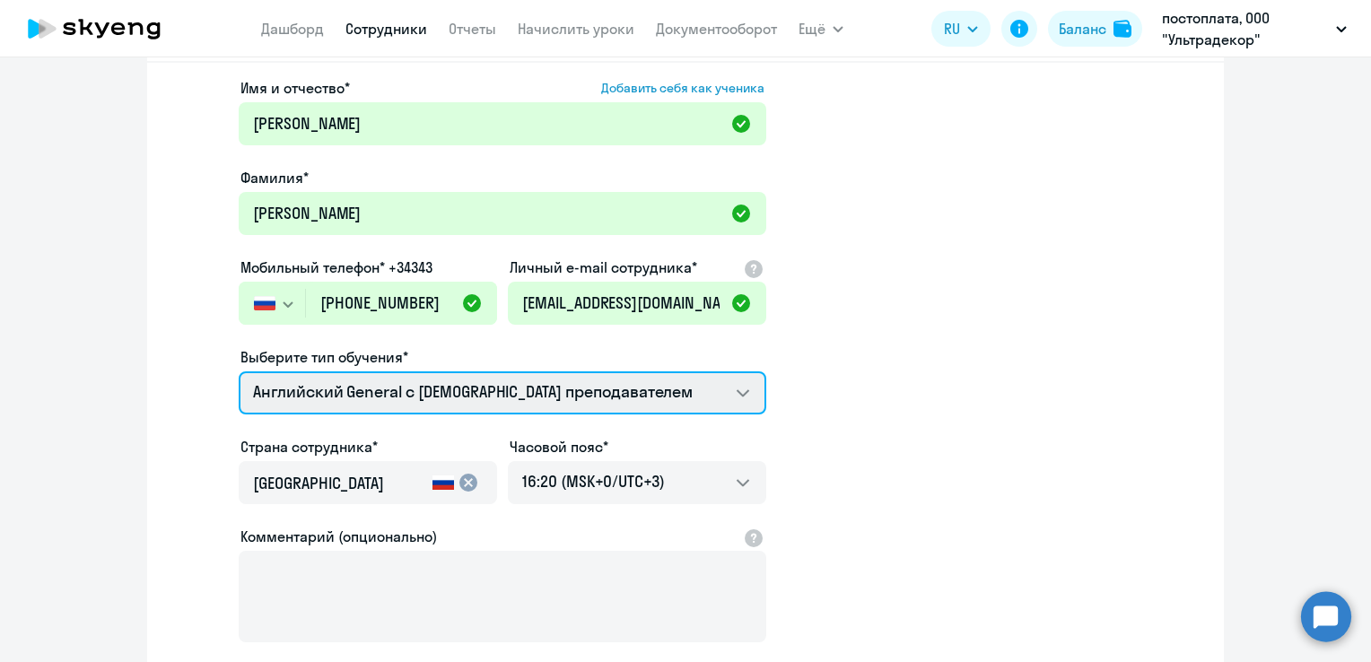
click at [689, 380] on select "Английский General с русскоговорящим преподавателем Английский General с [DEMOG…" at bounding box center [503, 392] width 528 height 43
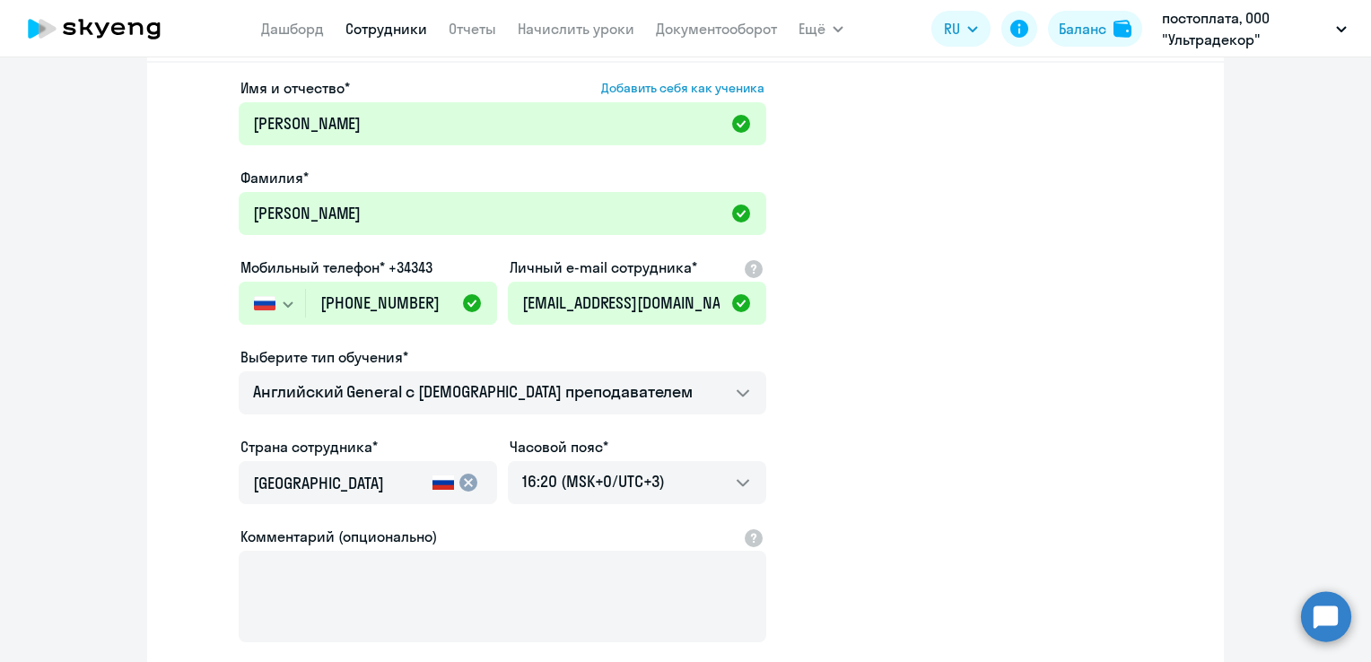
click at [908, 310] on app-new-student-form "Имя и отчество* Добавить себя как ученика [PERSON_NAME]* [PERSON_NAME] Мобильны…" at bounding box center [685, 397] width 1019 height 640
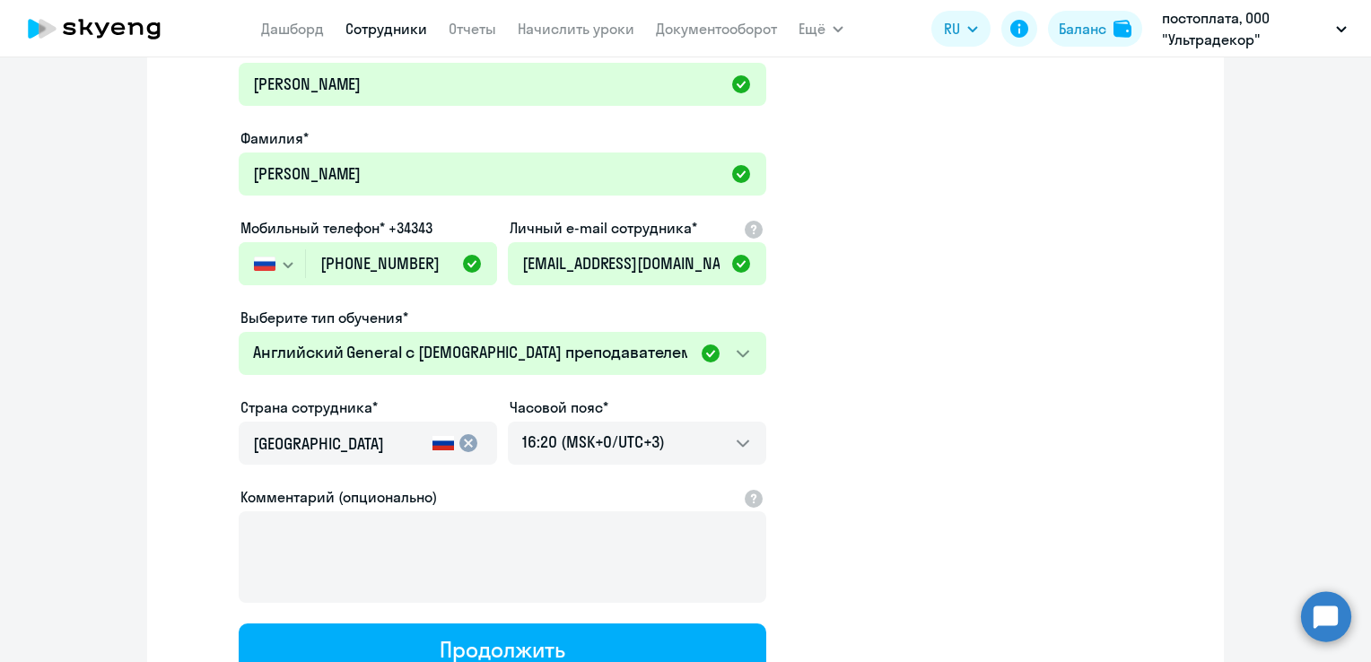
scroll to position [179, 0]
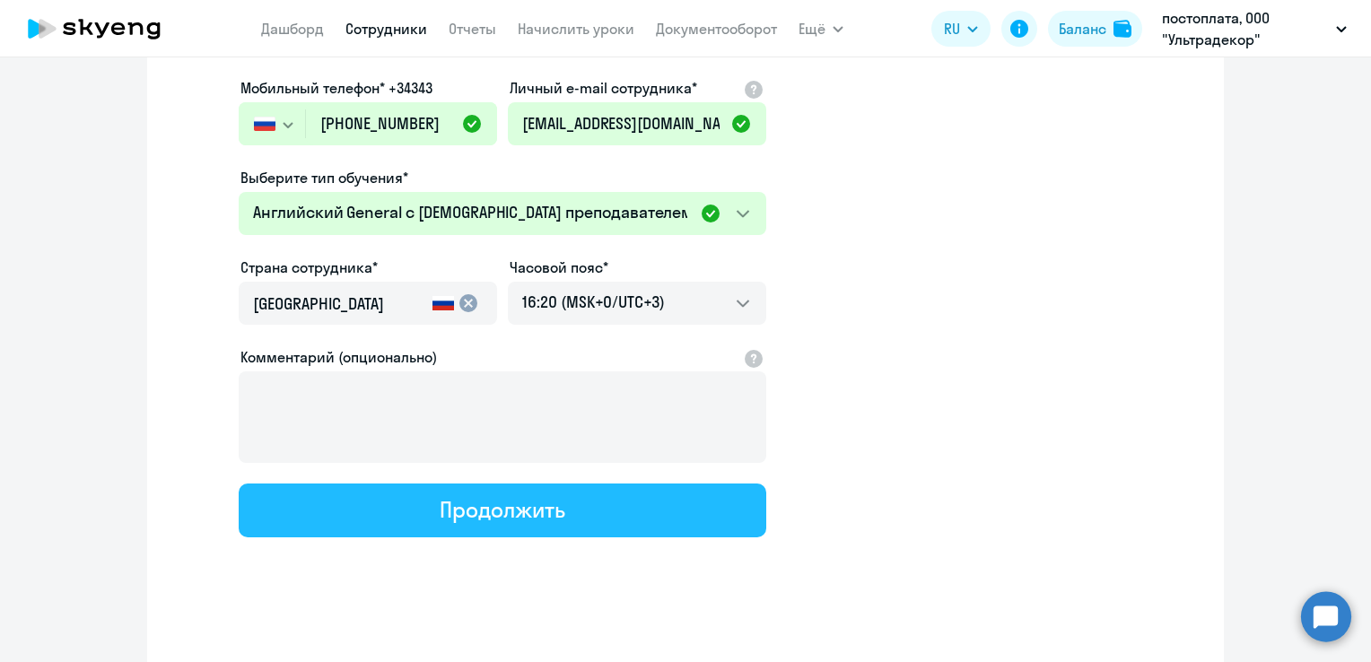
click at [440, 509] on div "Продолжить" at bounding box center [502, 509] width 125 height 29
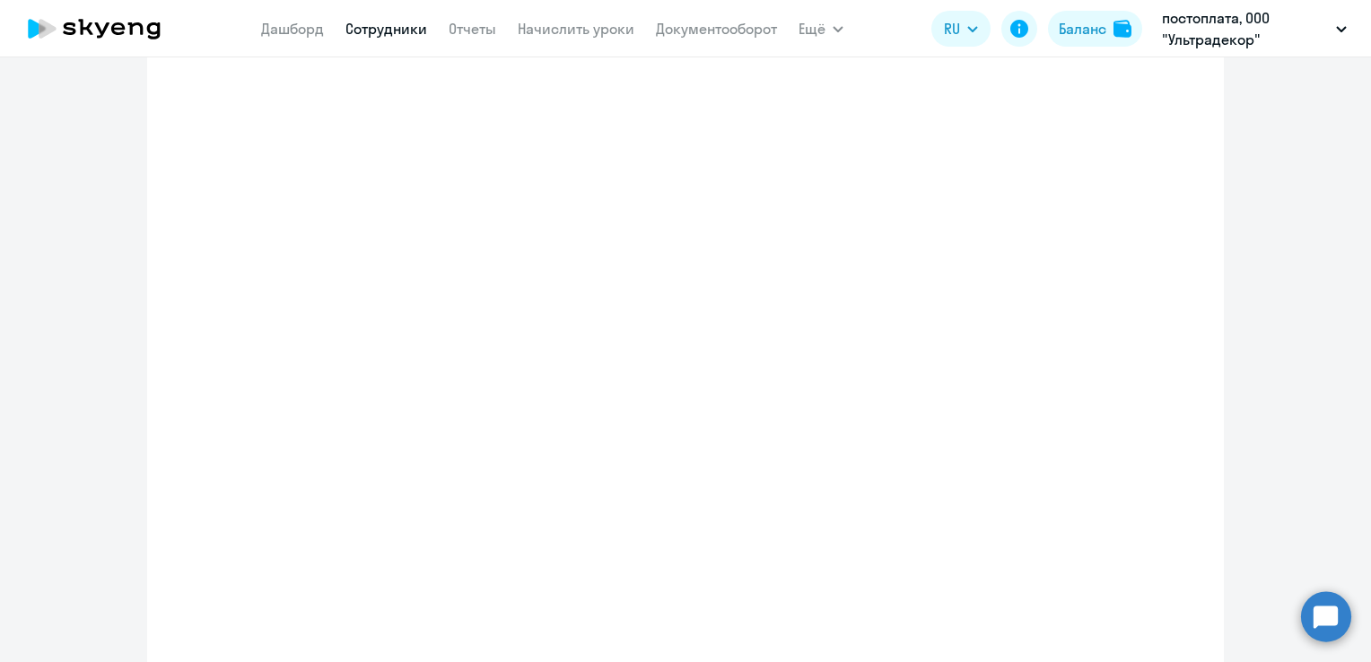
select select "english_adult_not_native_speaker"
select select "3"
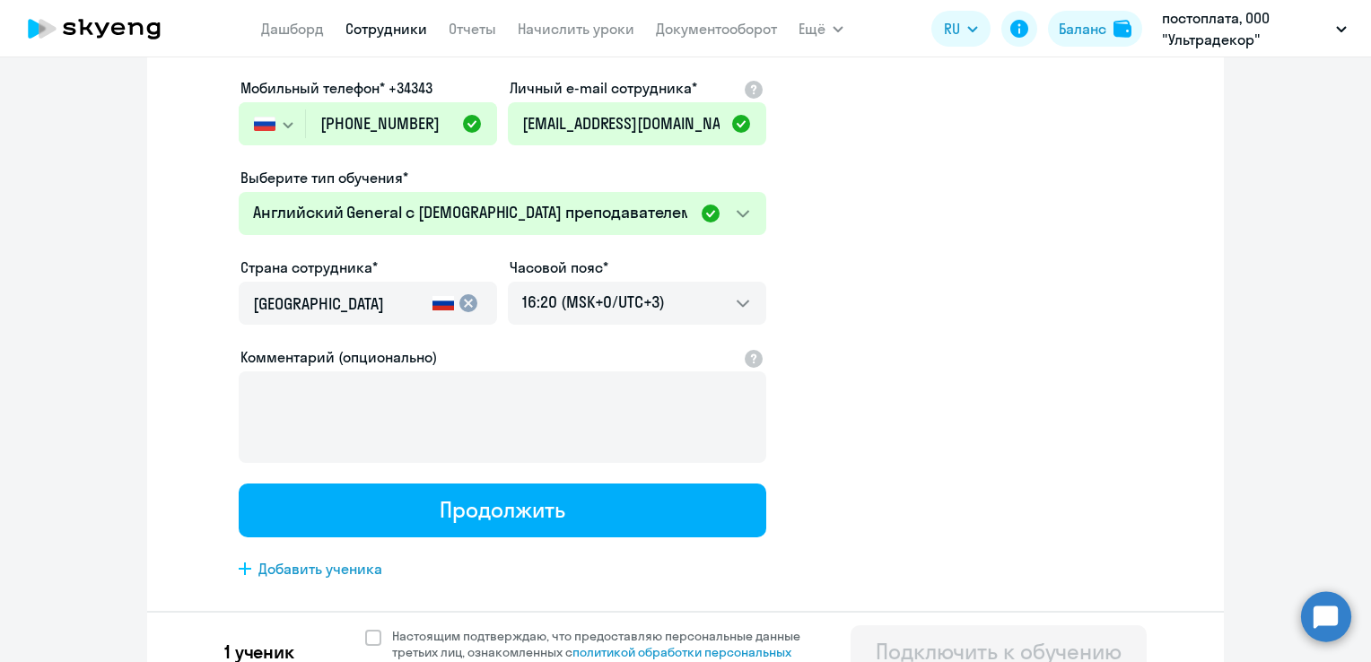
scroll to position [0, 0]
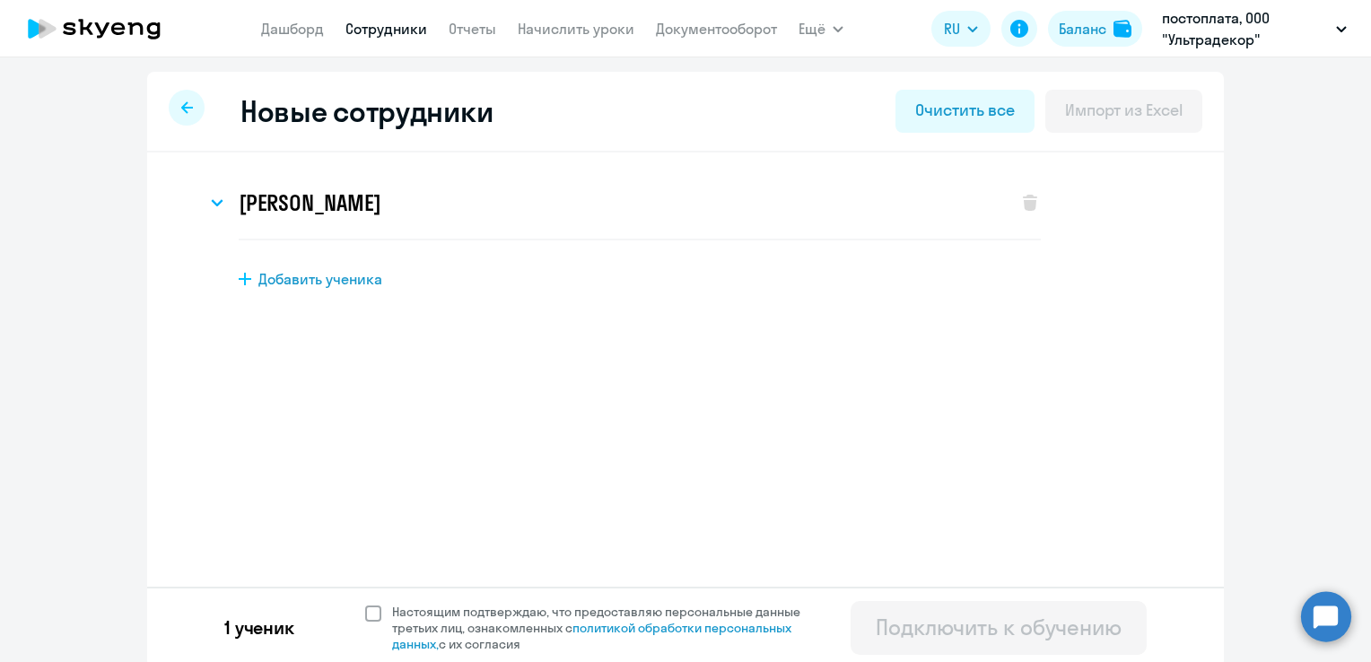
click at [392, 628] on span "Настоящим подтверждаю, что предоставляю персональные данные третьих лиц, ознако…" at bounding box center [607, 628] width 430 height 48
click at [365, 604] on input "Настоящим подтверждаю, что предоставляю персональные данные третьих лиц, ознако…" at bounding box center [364, 603] width 1 height 1
checkbox input "true"
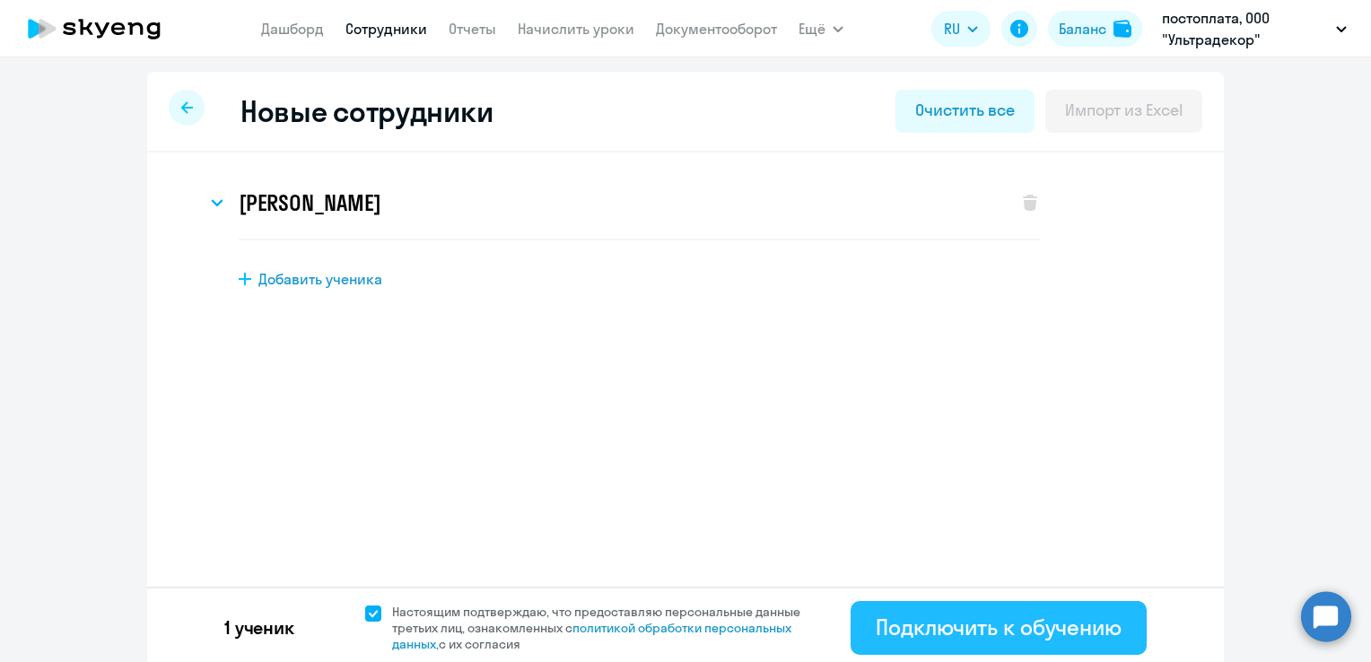
click at [964, 630] on div "Подключить к обучению" at bounding box center [999, 627] width 246 height 29
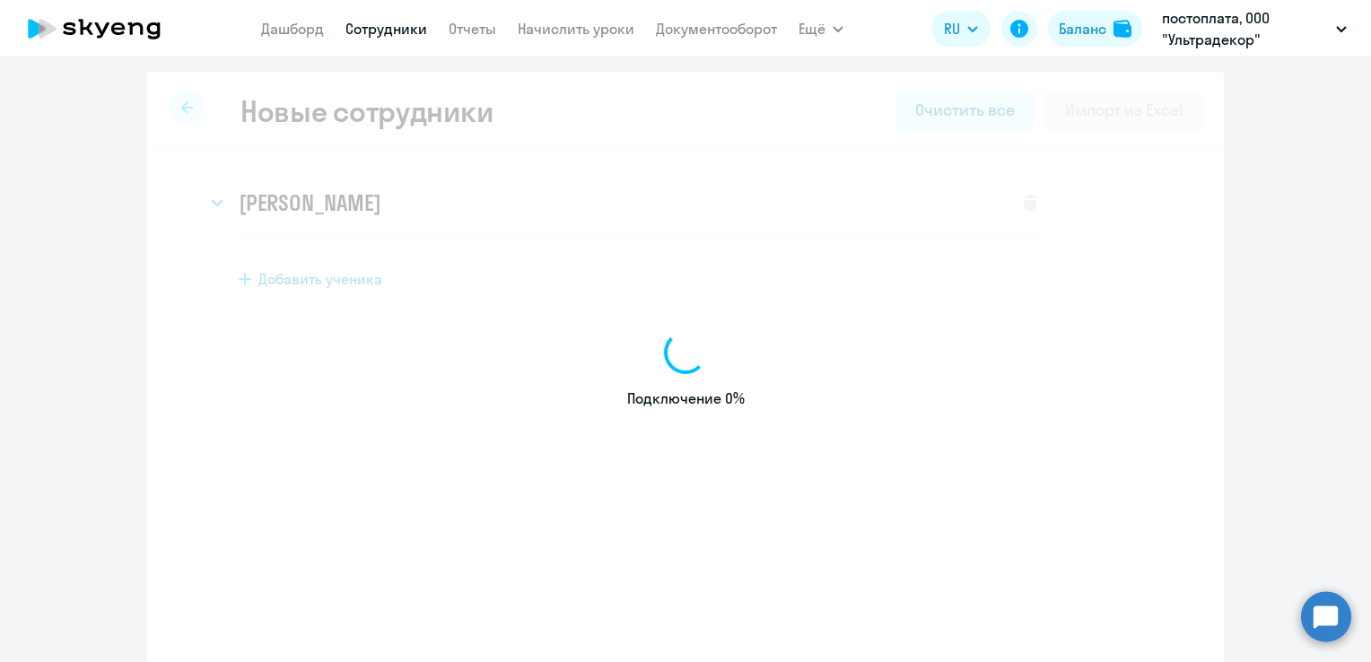
select select "english_adult_not_native_speaker"
select select "3"
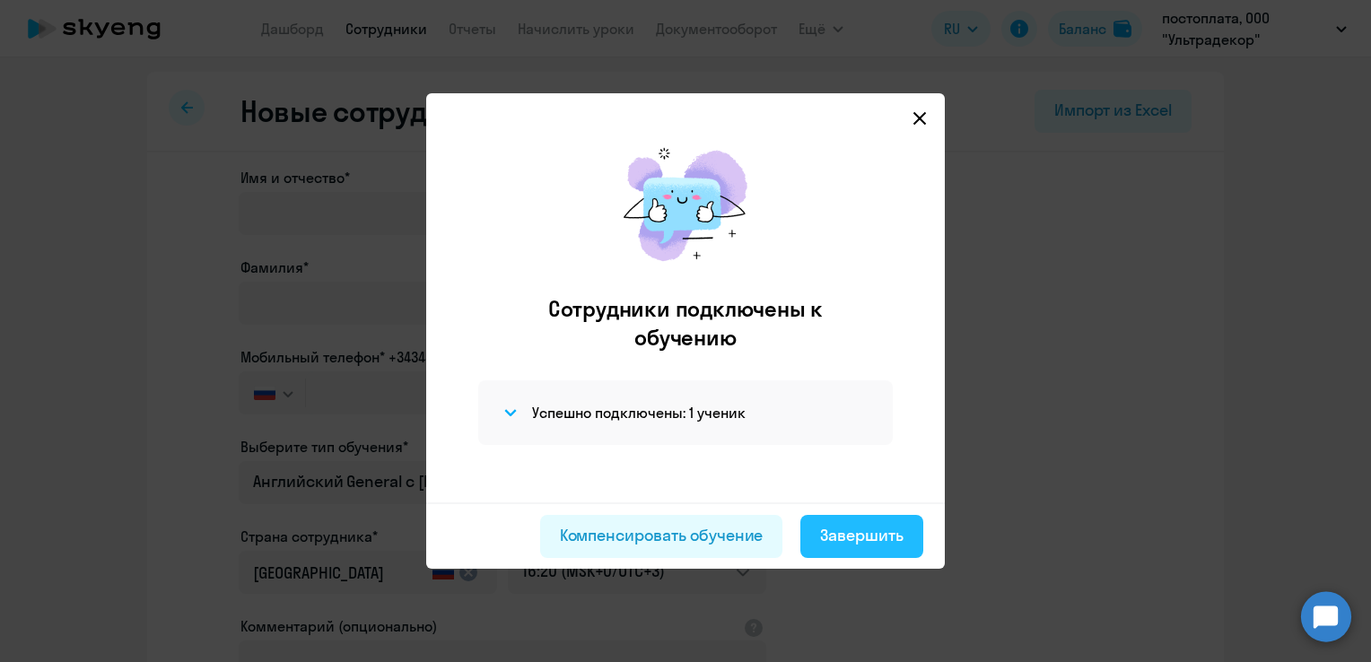
click at [886, 533] on div "Завершить" at bounding box center [861, 535] width 83 height 23
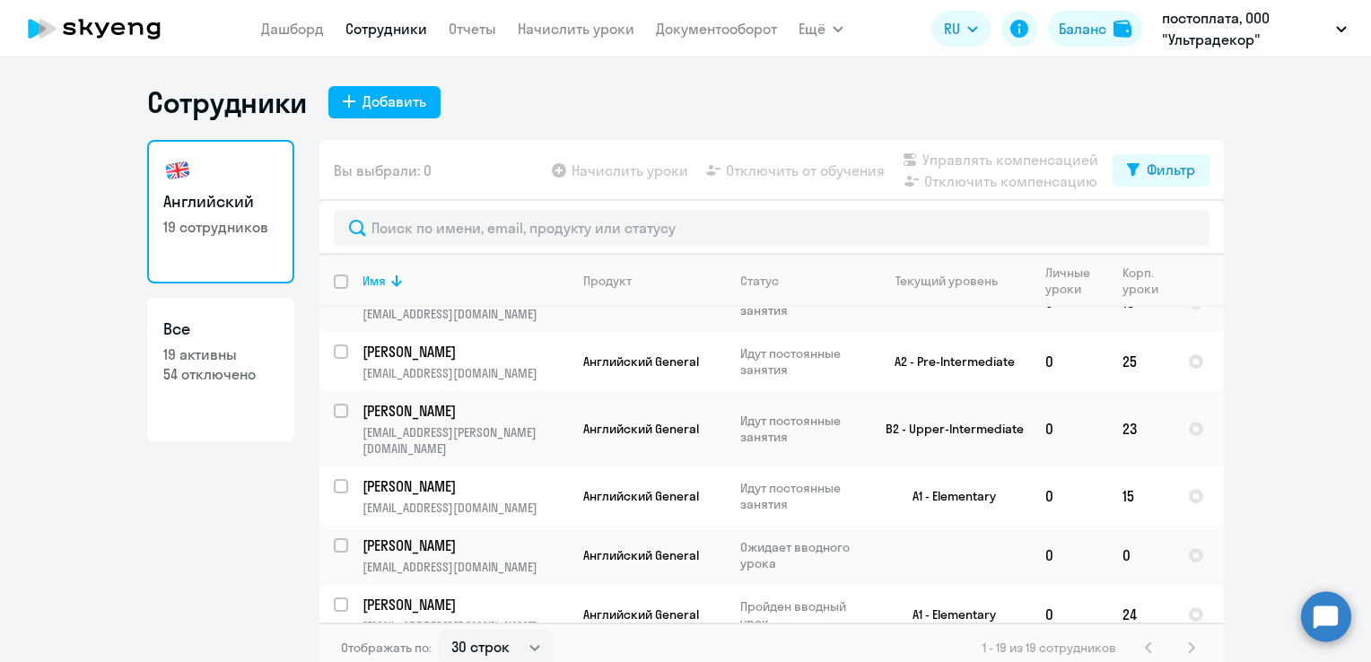
scroll to position [816, 0]
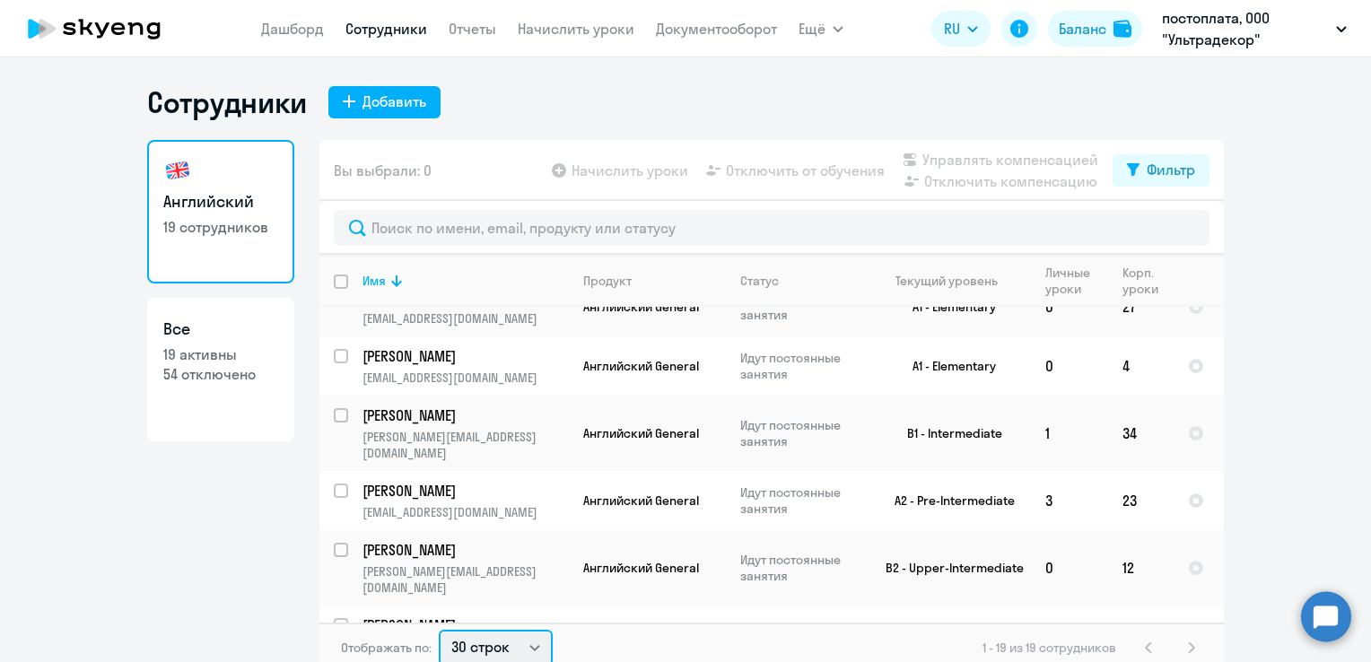
click at [505, 656] on select "30 строк 50 строк 100 строк" at bounding box center [496, 648] width 114 height 36
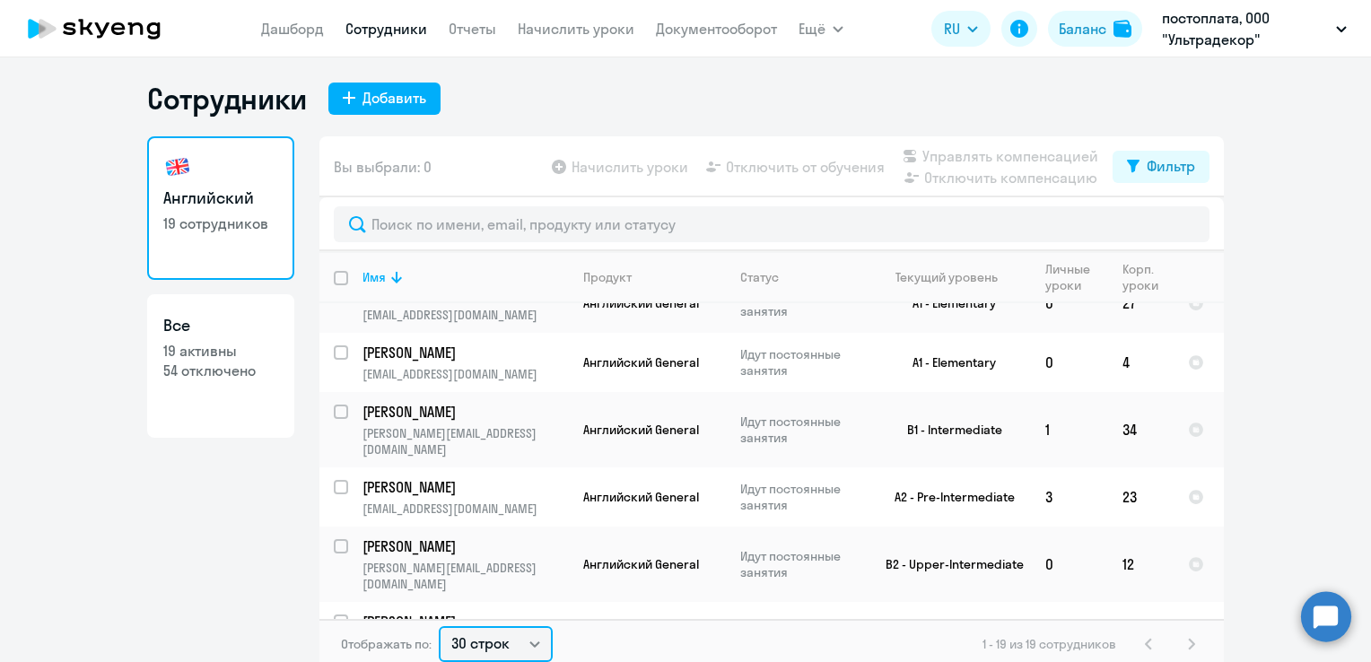
select select "100"
click at [439, 626] on select "30 строк 50 строк 100 строк" at bounding box center [496, 644] width 114 height 36
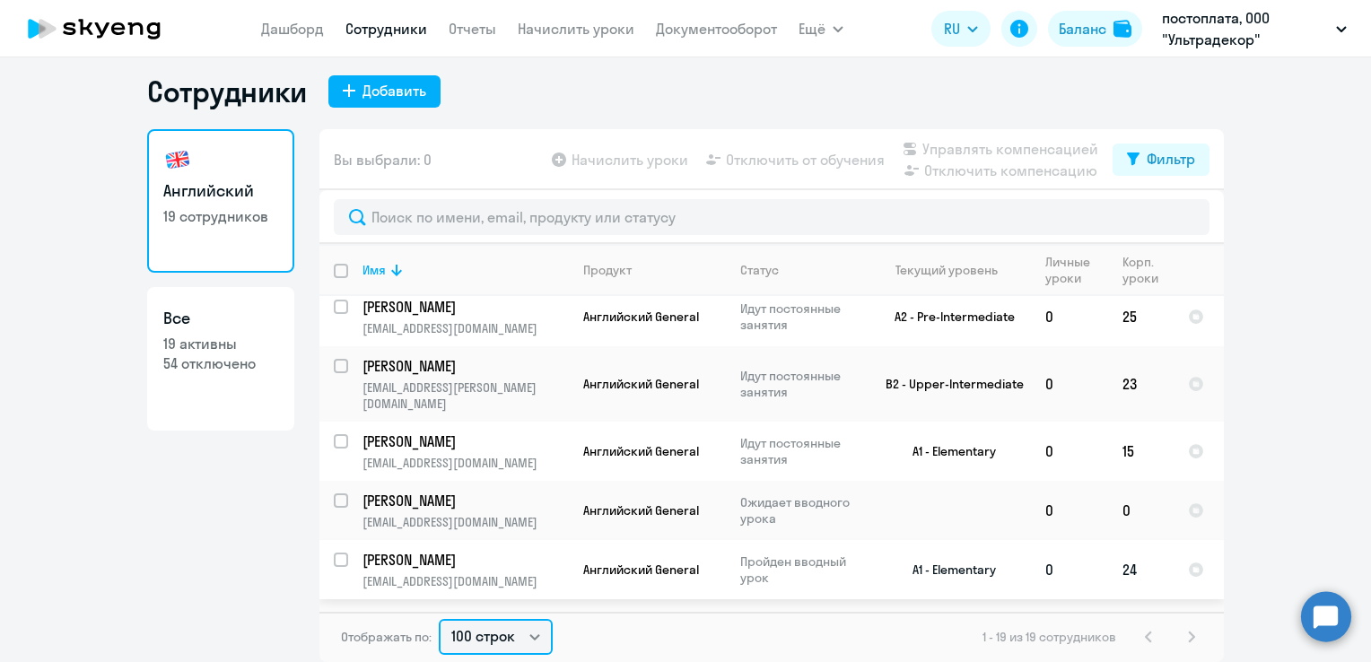
scroll to position [457, 0]
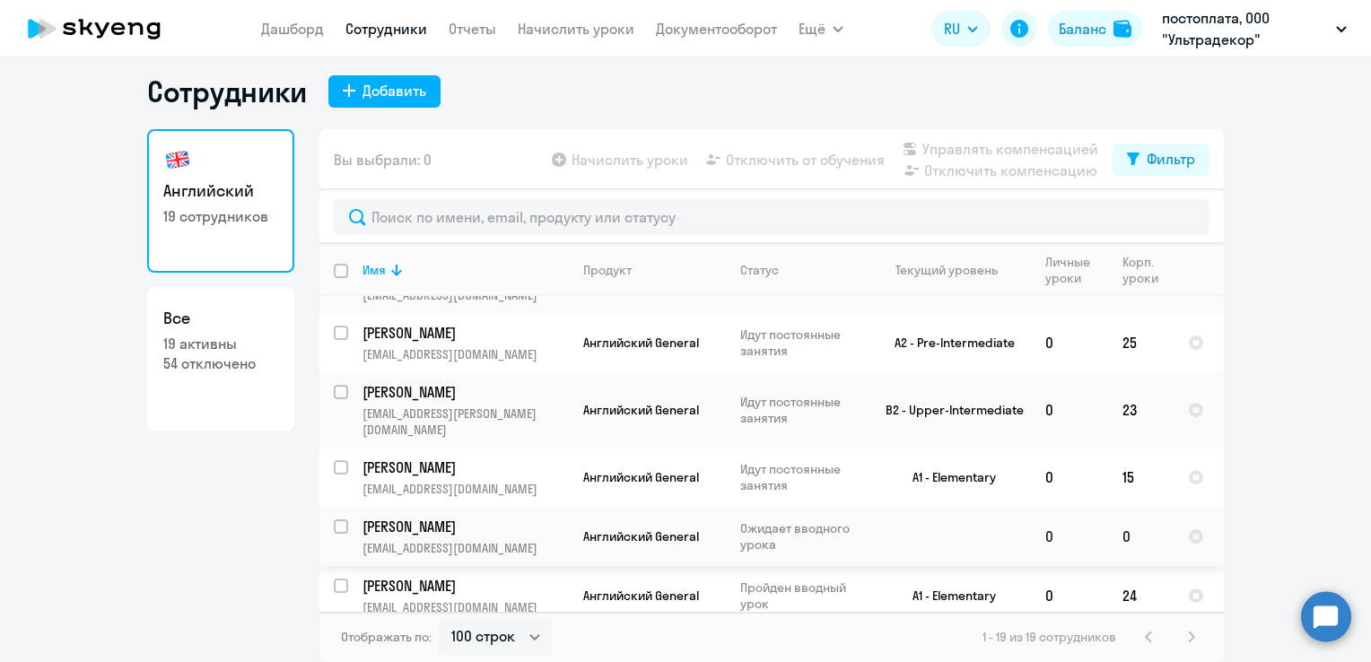
click at [482, 523] on p "[PERSON_NAME]" at bounding box center [463, 527] width 203 height 20
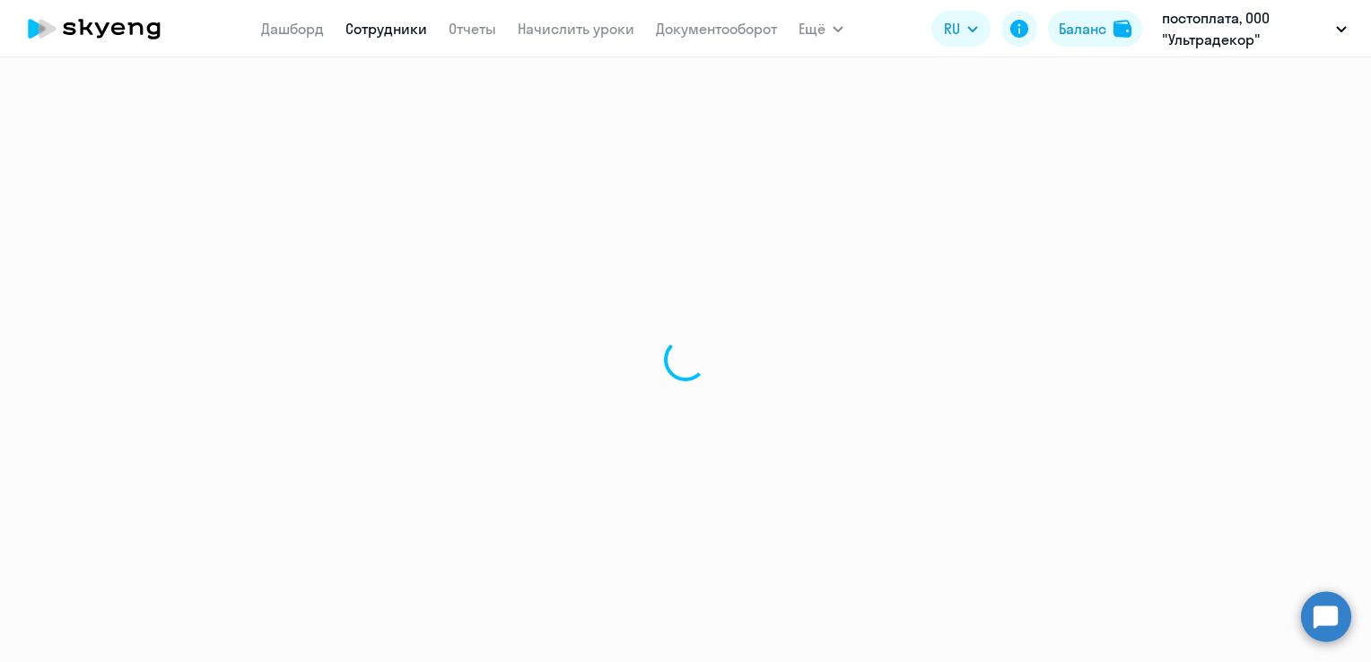
select select "english"
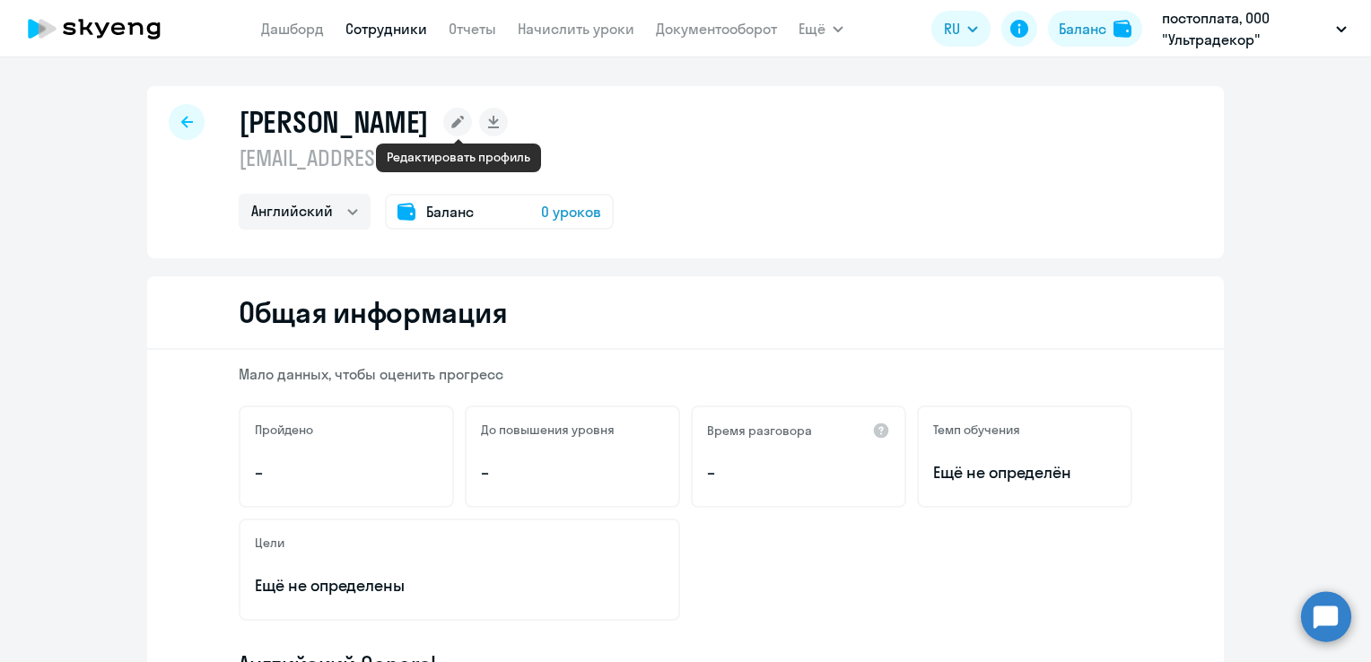
click at [452, 126] on icon at bounding box center [457, 122] width 13 height 13
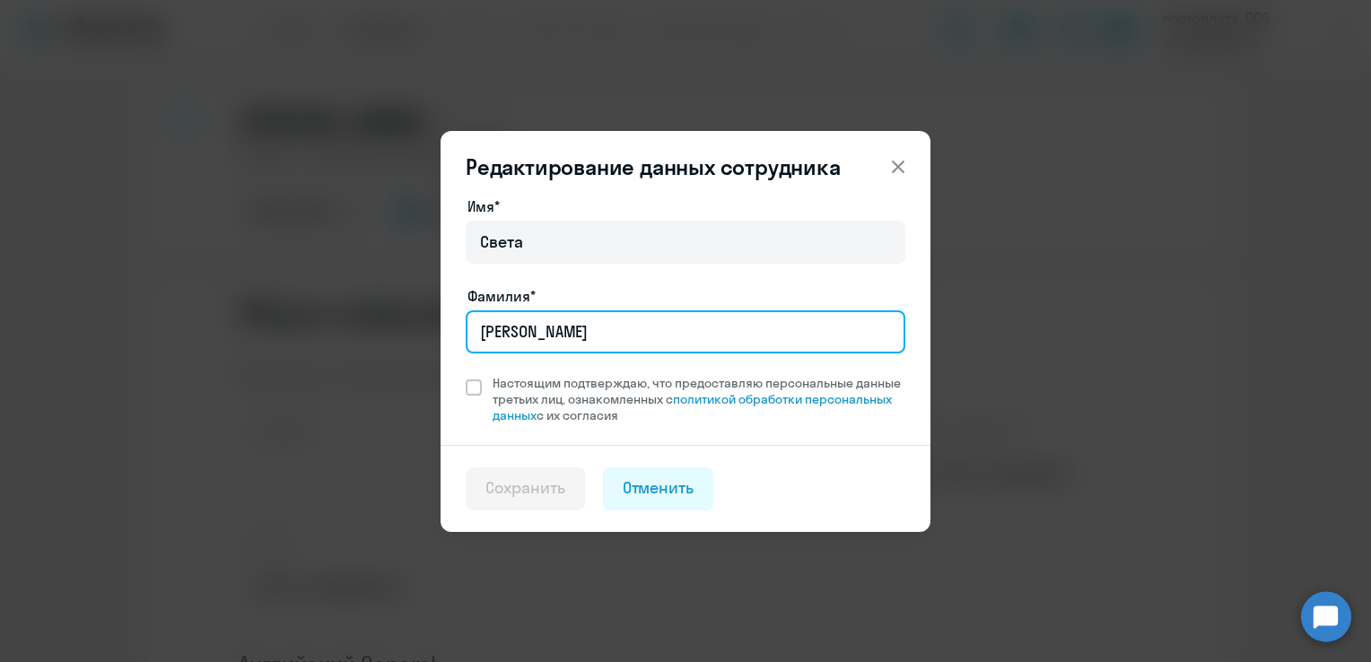
drag, startPoint x: 599, startPoint y: 334, endPoint x: 391, endPoint y: 343, distance: 208.3
click at [391, 343] on div "Редактирование данных сотрудника Имя* [PERSON_NAME]* [PERSON_NAME] подтверждаю,…" at bounding box center [685, 331] width 868 height 502
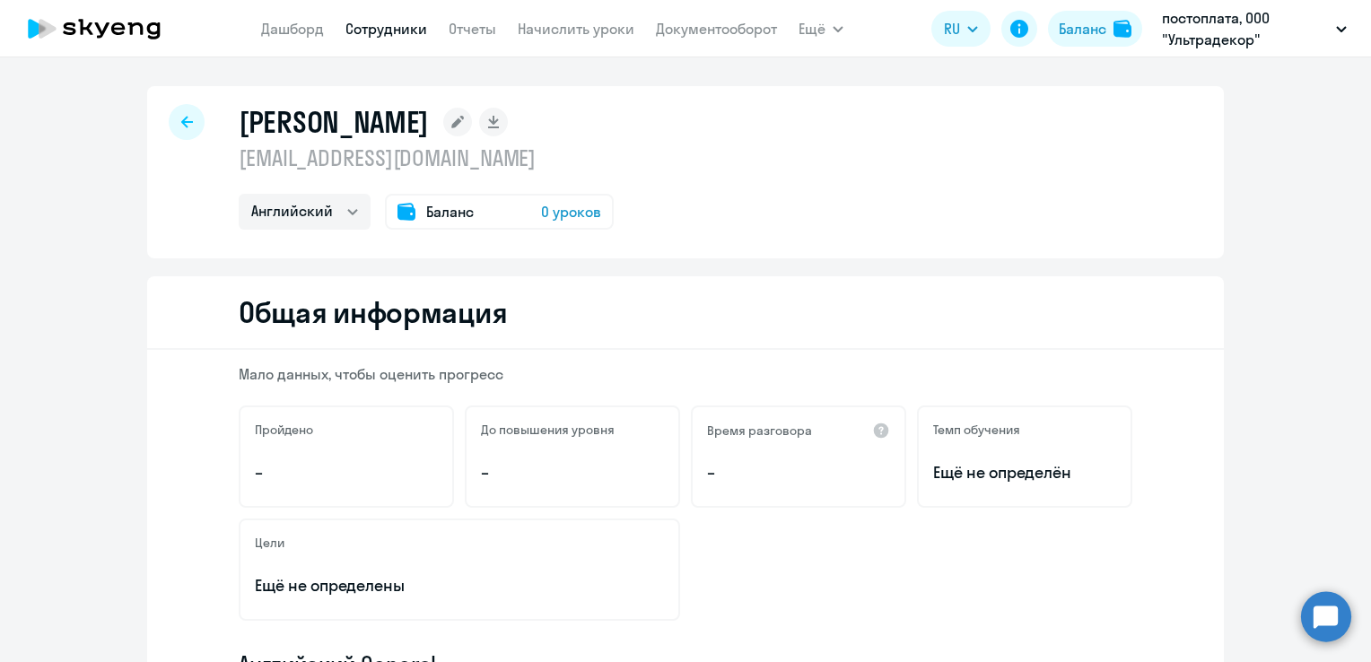
click at [447, 124] on rect at bounding box center [457, 122] width 29 height 29
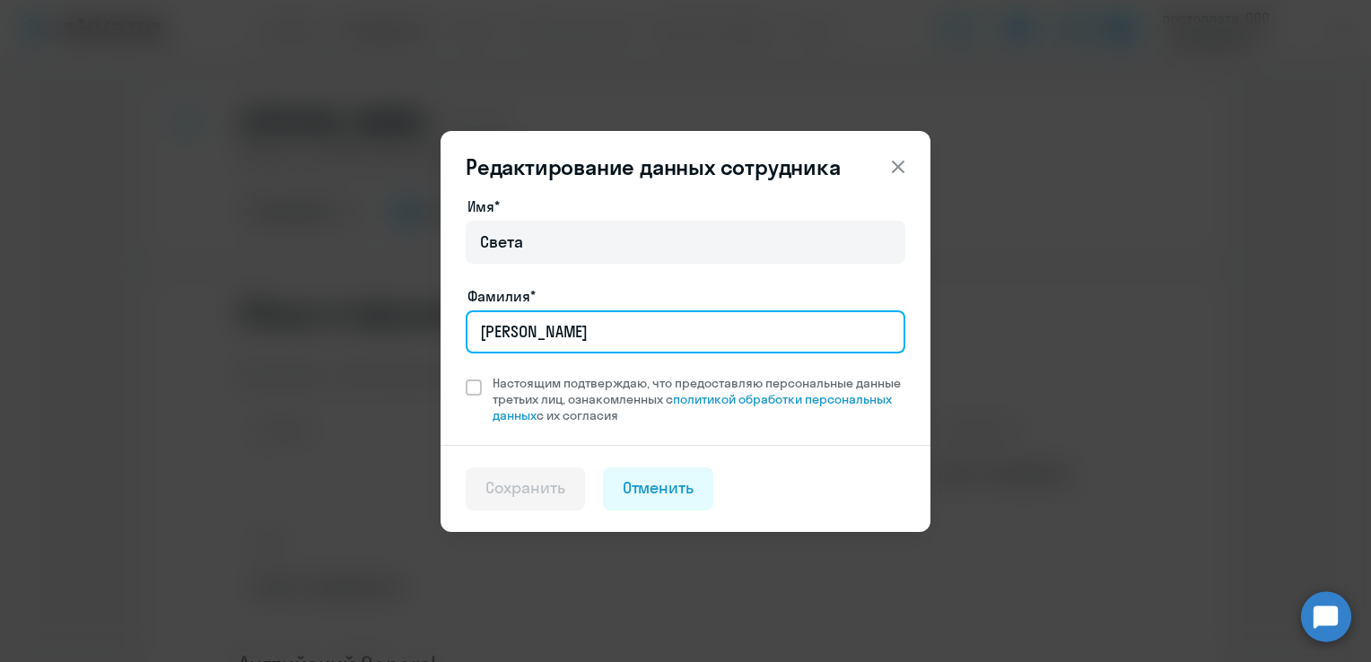
click at [556, 328] on input "[PERSON_NAME]" at bounding box center [686, 331] width 440 height 43
type input "[PERSON_NAME]"
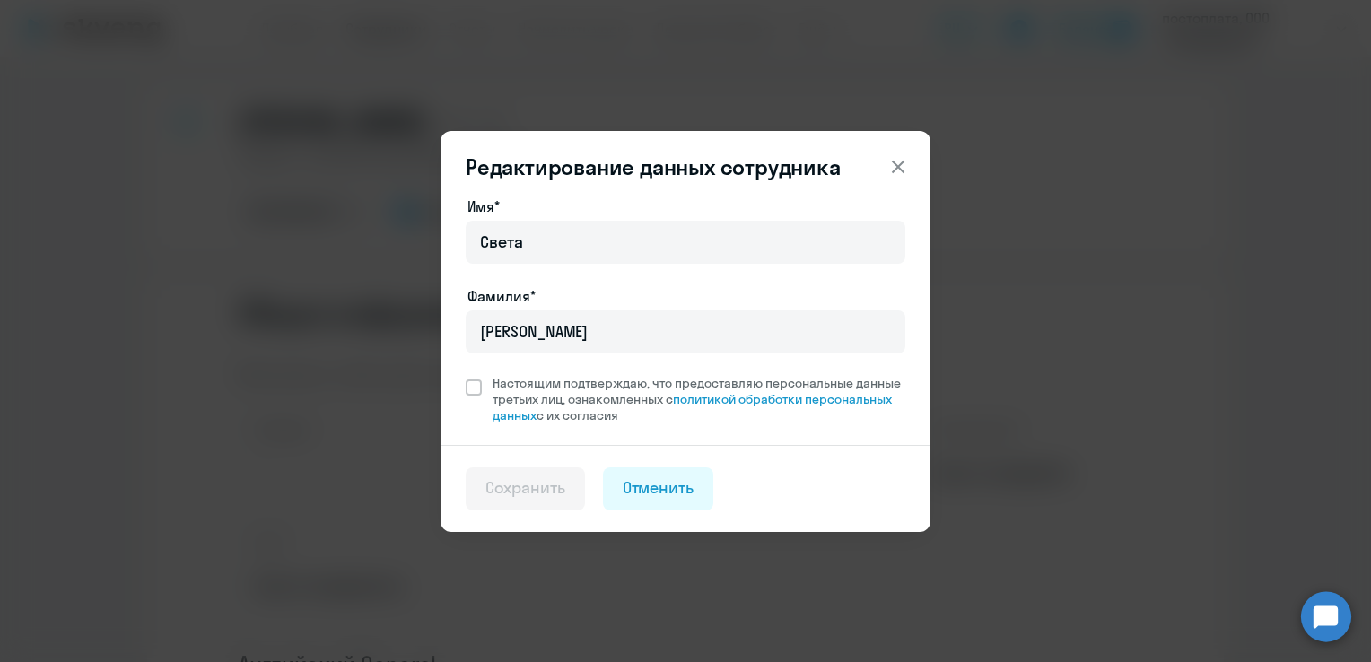
click at [464, 387] on div "Имя* [PERSON_NAME]* [PERSON_NAME] Настоящим подтверждаю, что предоставляю персо…" at bounding box center [686, 320] width 490 height 249
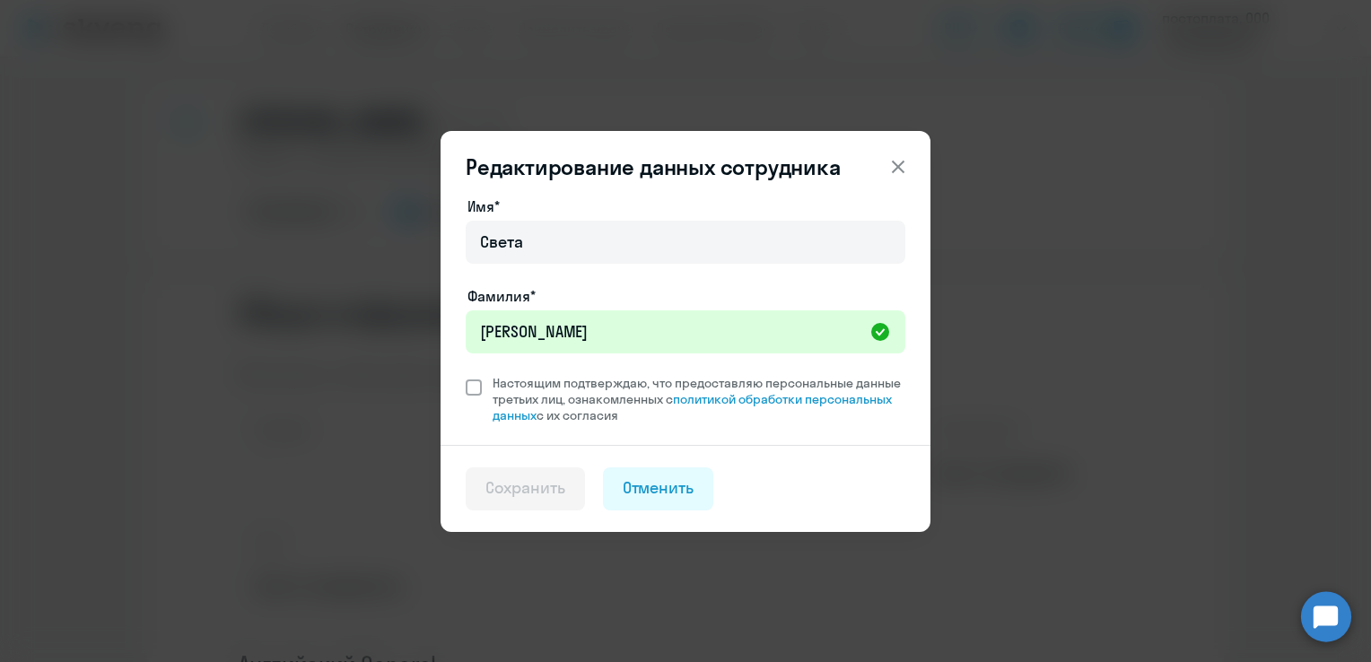
click at [478, 390] on span at bounding box center [474, 388] width 16 height 16
click at [466, 375] on input "Настоящим подтверждаю, что предоставляю персональные данные третьих лиц, ознако…" at bounding box center [465, 374] width 1 height 1
checkbox input "true"
click at [517, 481] on div "Сохранить" at bounding box center [525, 487] width 80 height 23
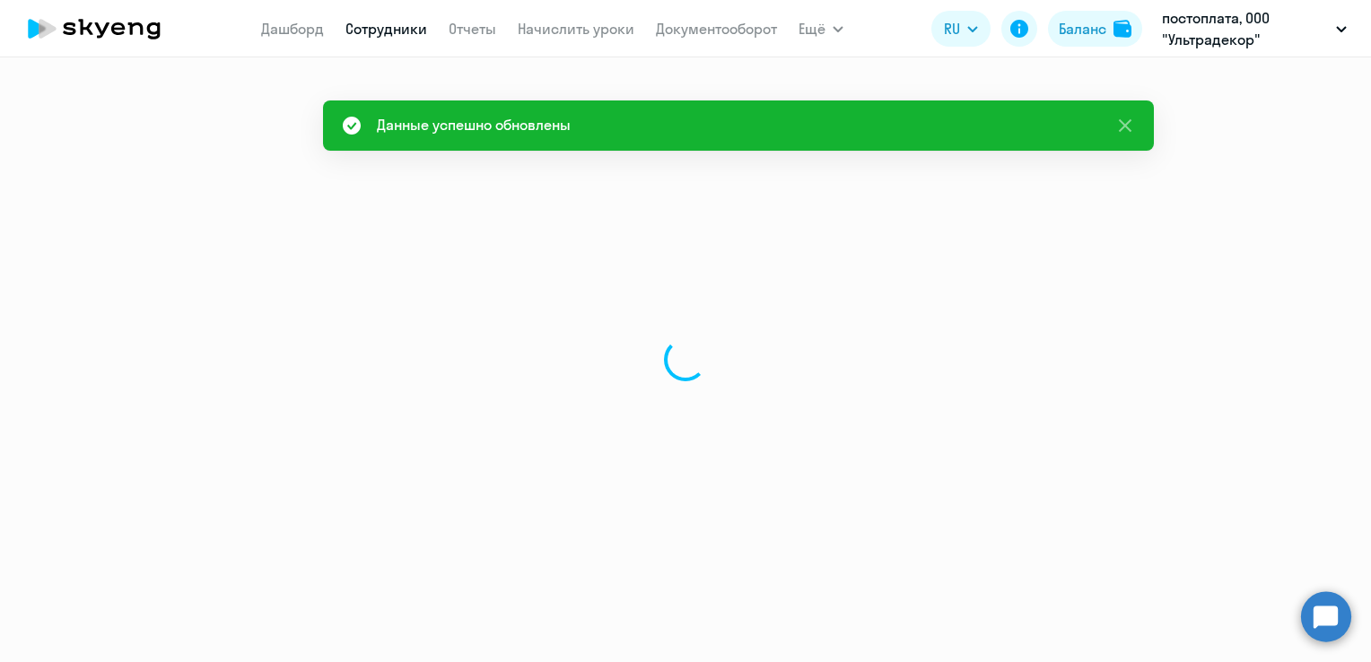
select select "english"
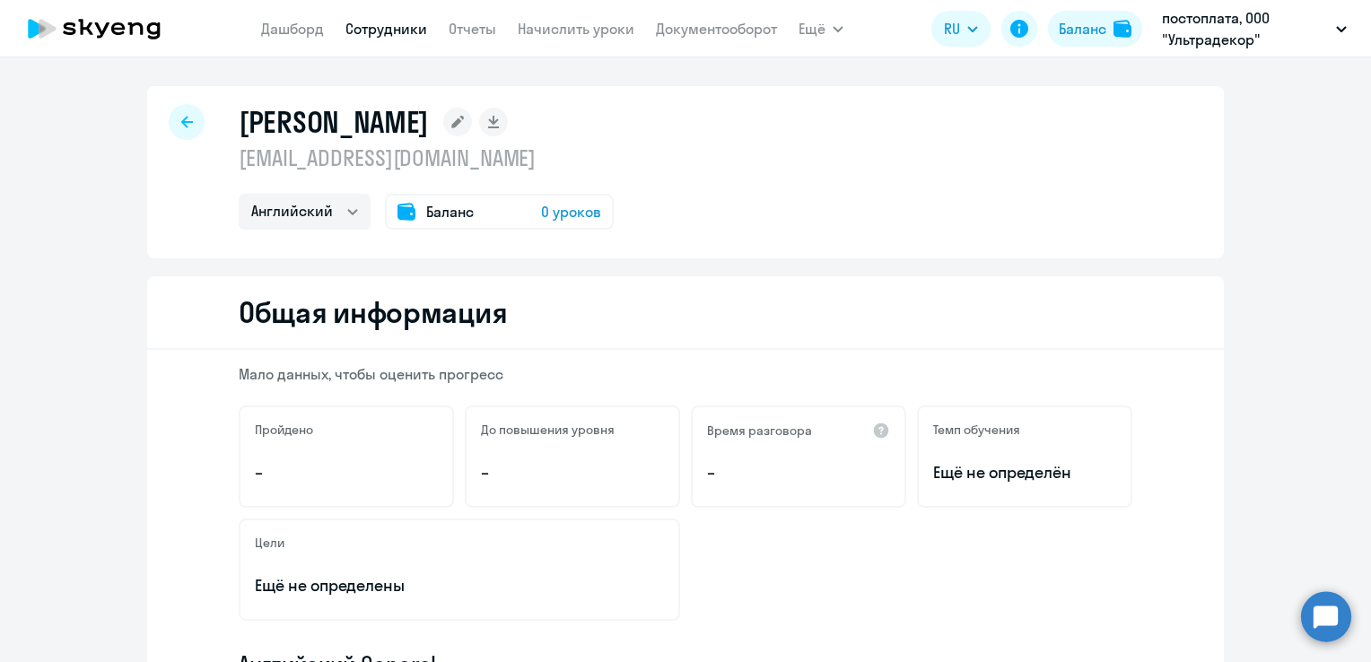
click at [426, 207] on span "Баланс" at bounding box center [450, 212] width 48 height 22
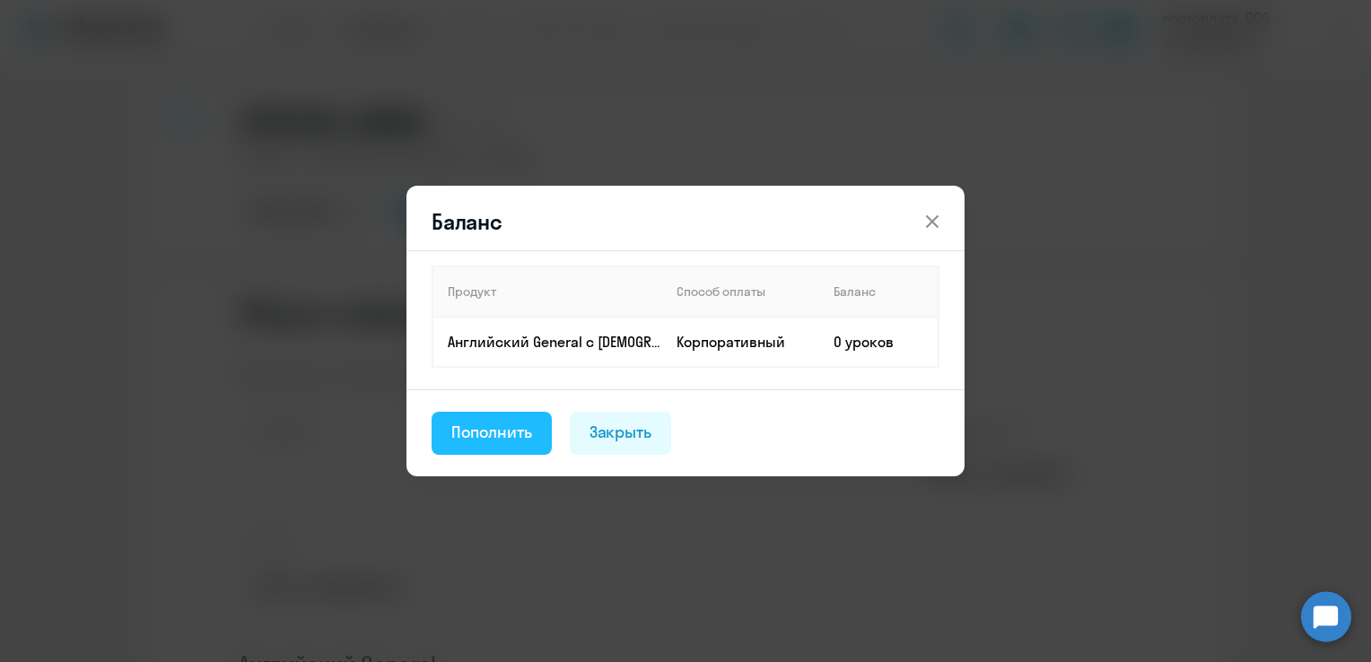
click at [502, 430] on div "Пополнить" at bounding box center [491, 432] width 81 height 23
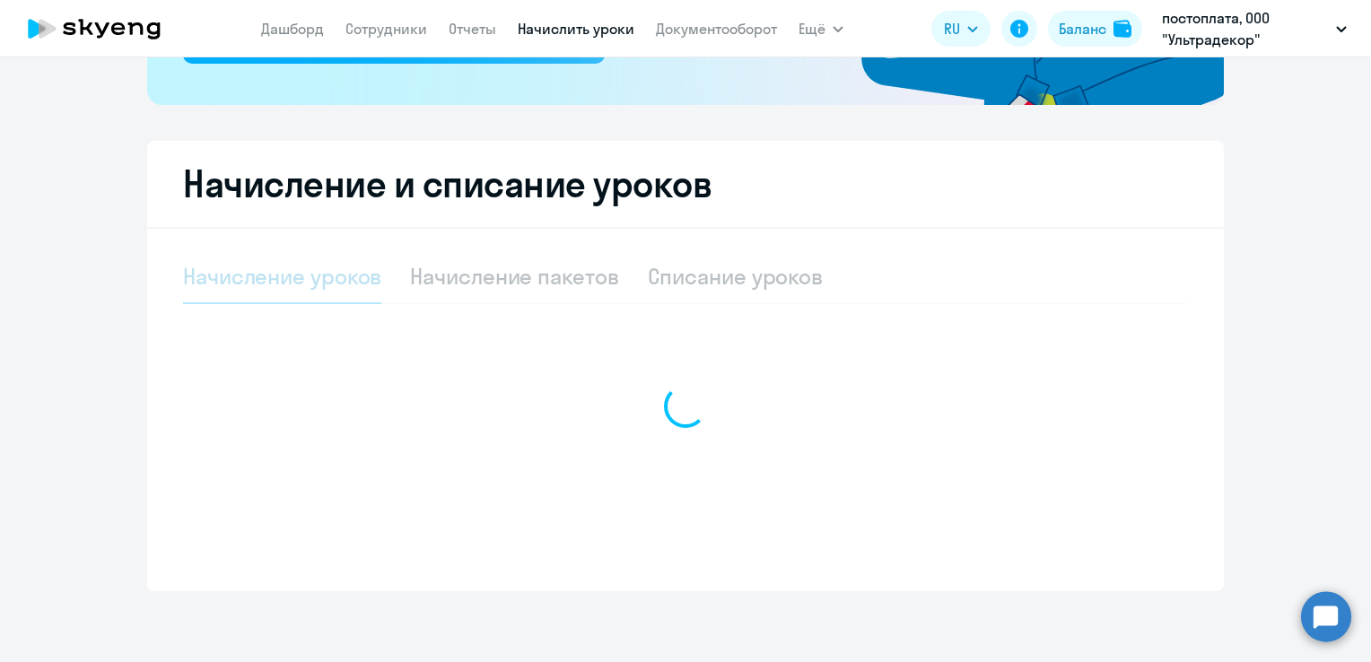
select select "10"
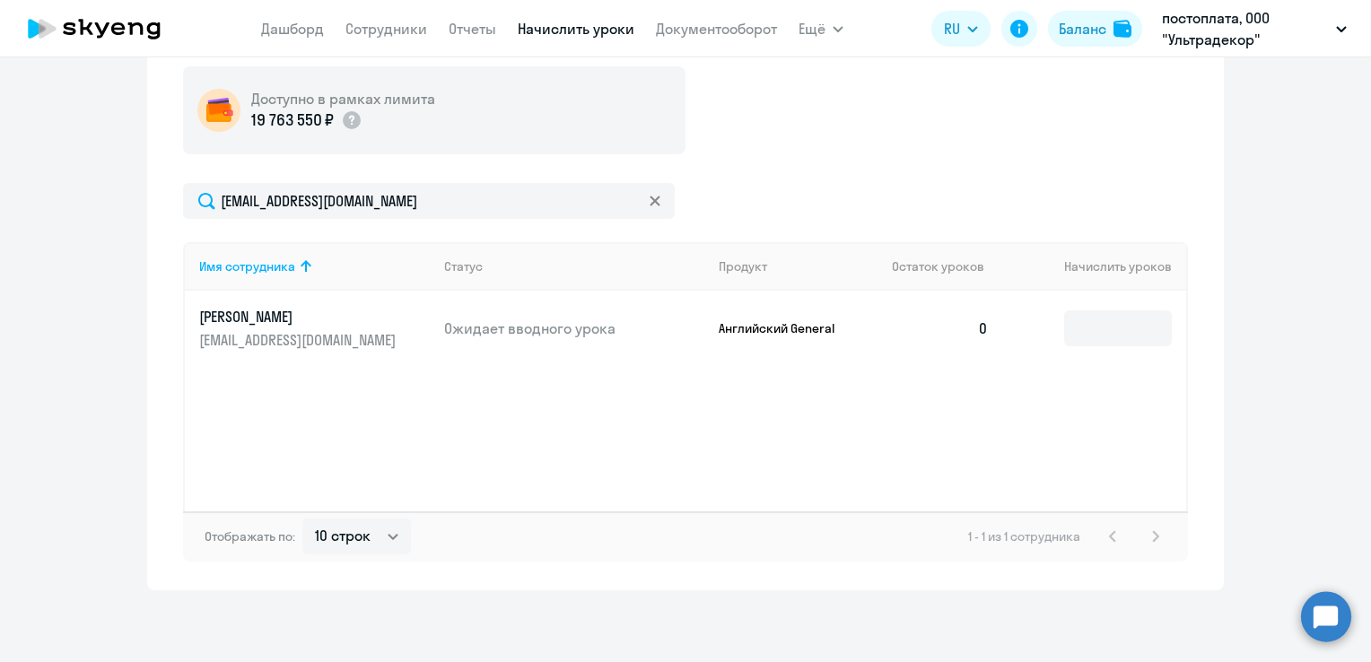
scroll to position [657, 0]
click at [1121, 313] on input at bounding box center [1118, 328] width 108 height 36
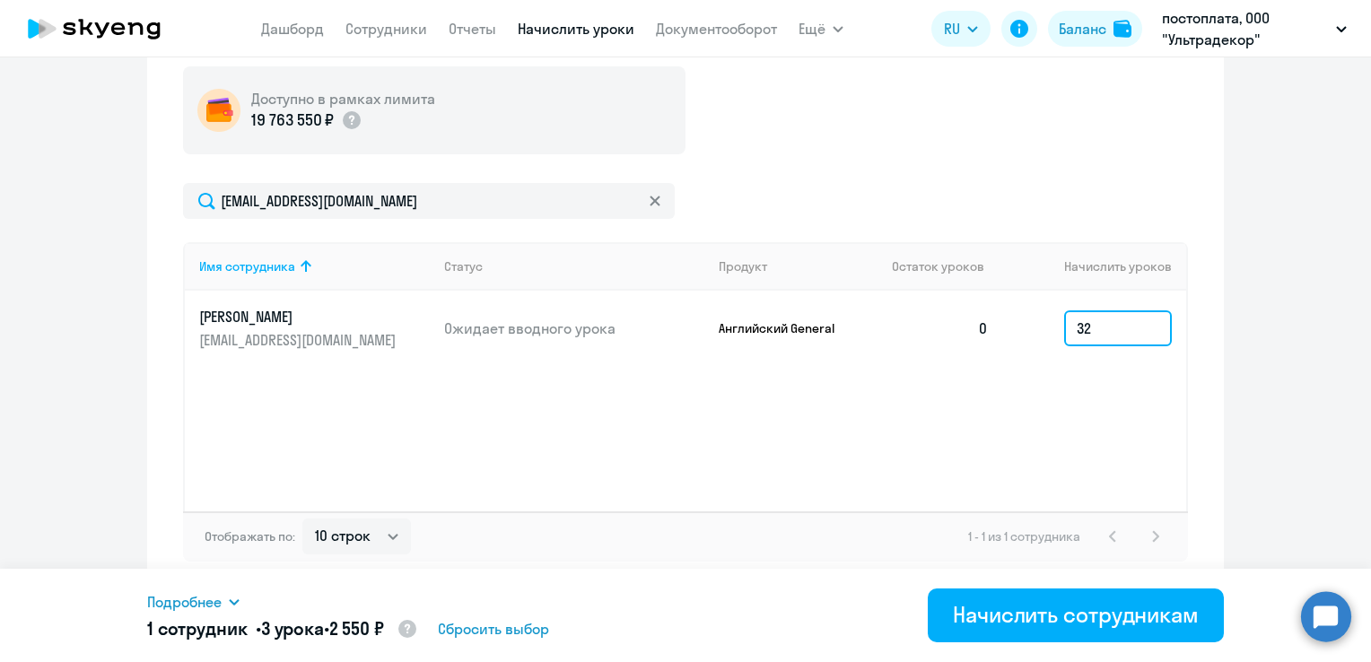
type input "32"
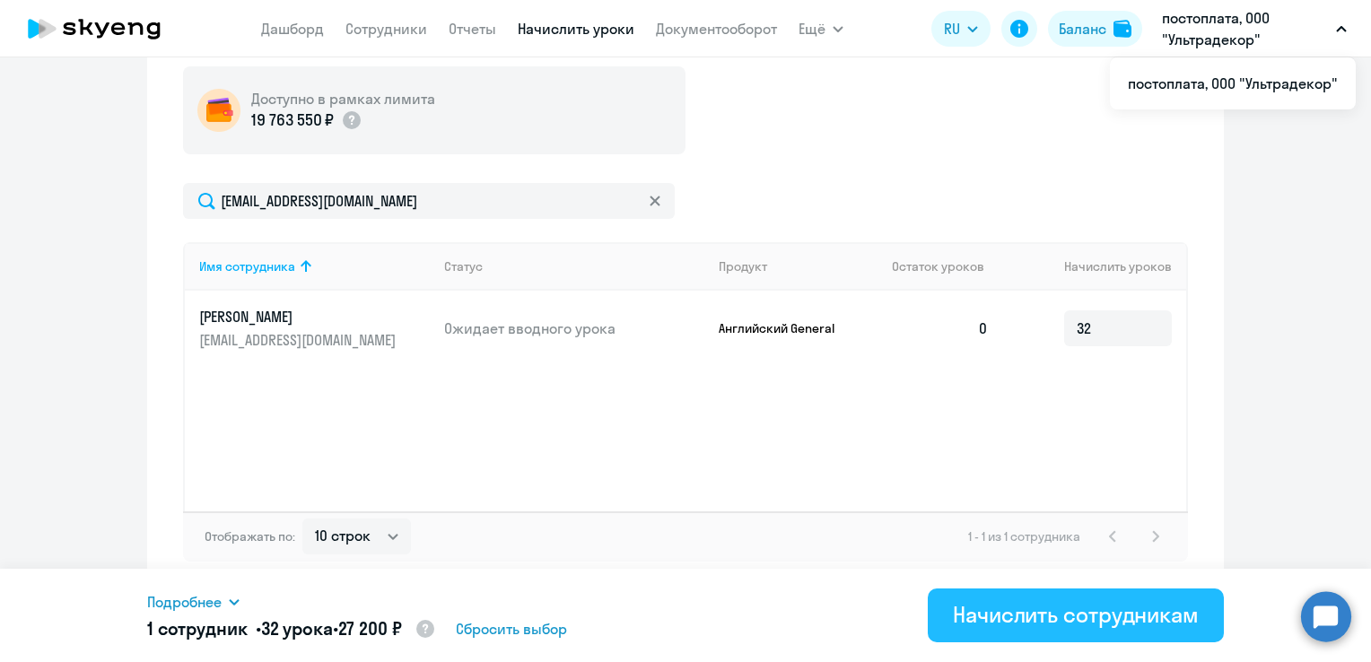
click at [1059, 597] on button "Начислить сотрудникам" at bounding box center [1076, 616] width 296 height 54
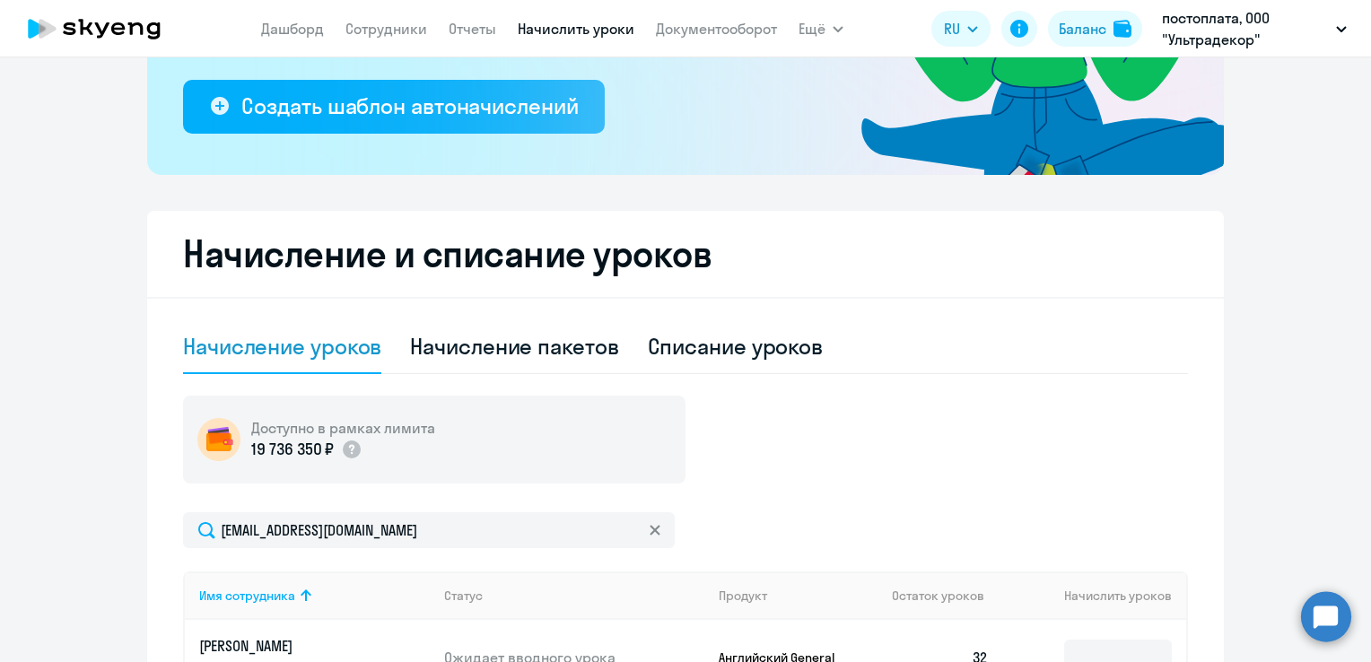
scroll to position [298, 0]
